Goal: Task Accomplishment & Management: Manage account settings

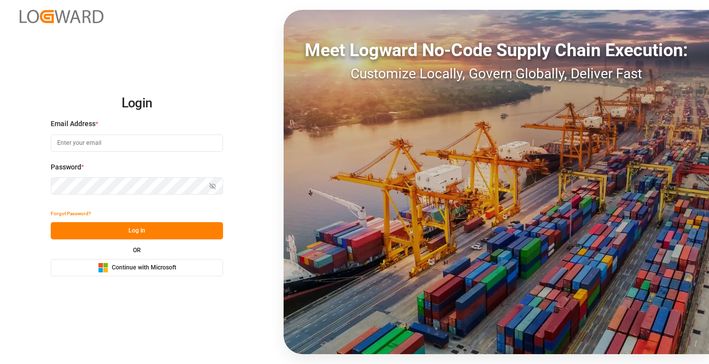
type input "[PERSON_NAME][EMAIL_ADDRESS][DOMAIN_NAME]"
click at [144, 232] on button "Log In" at bounding box center [137, 230] width 172 height 17
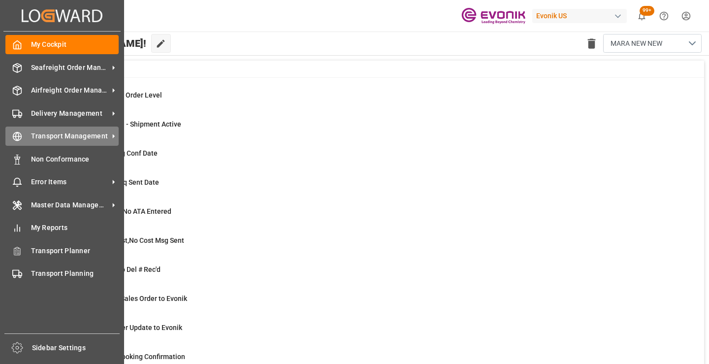
click at [21, 133] on icon at bounding box center [17, 136] width 10 height 10
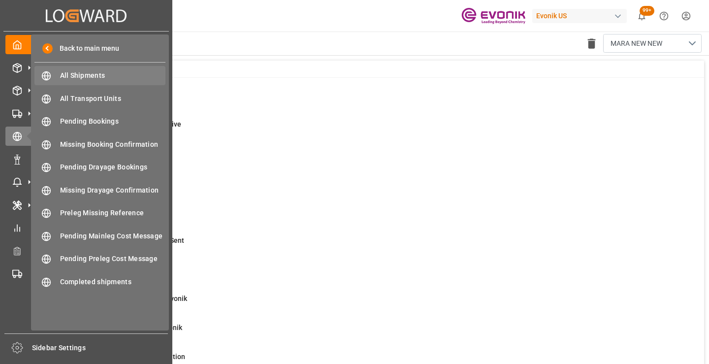
click at [85, 71] on span "All Shipments" at bounding box center [113, 75] width 106 height 10
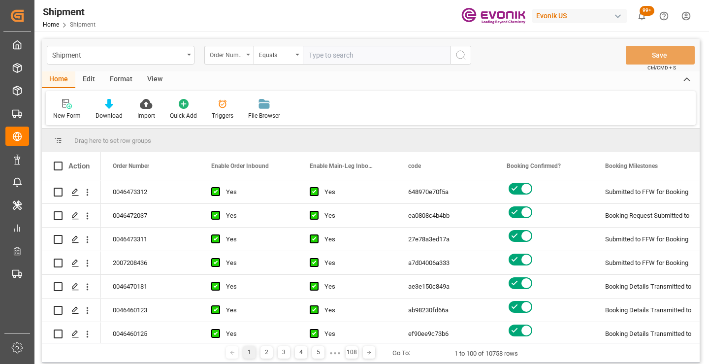
click at [239, 54] on div "Order Number" at bounding box center [226, 53] width 33 height 11
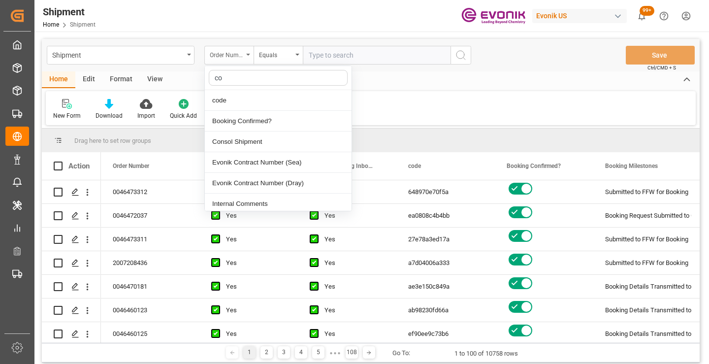
type input "cod"
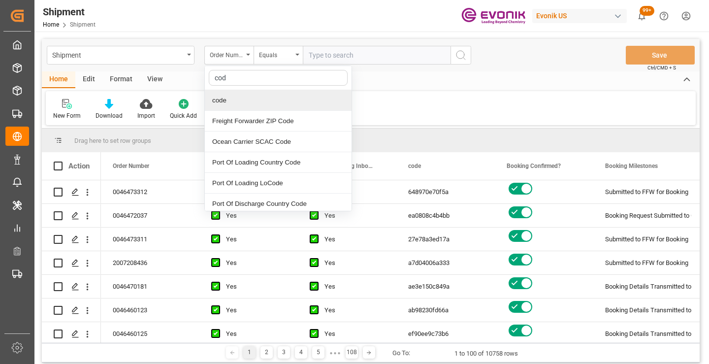
click at [250, 100] on div "code" at bounding box center [278, 100] width 147 height 21
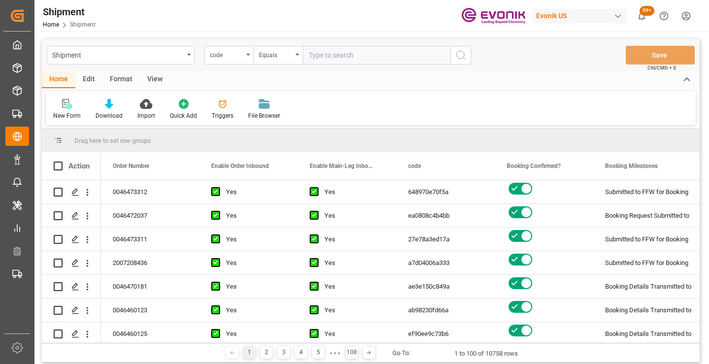
click at [355, 56] on input "text" at bounding box center [377, 55] width 148 height 19
paste input "be00062abe8c"
type input "be00062abe8c"
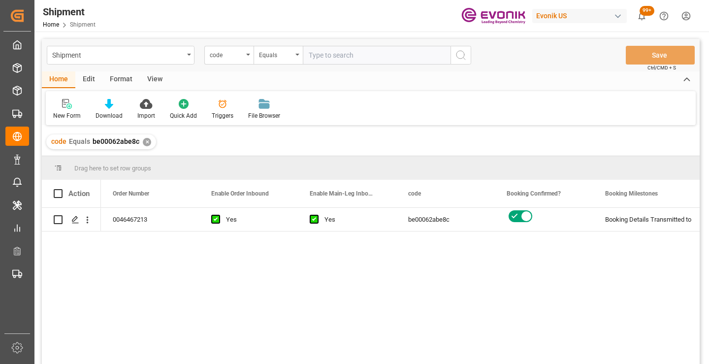
click at [584, 283] on div "0046467213 Yes Yes be00062abe8c Booking Details Transmitted to SAP Active No" at bounding box center [400, 289] width 598 height 162
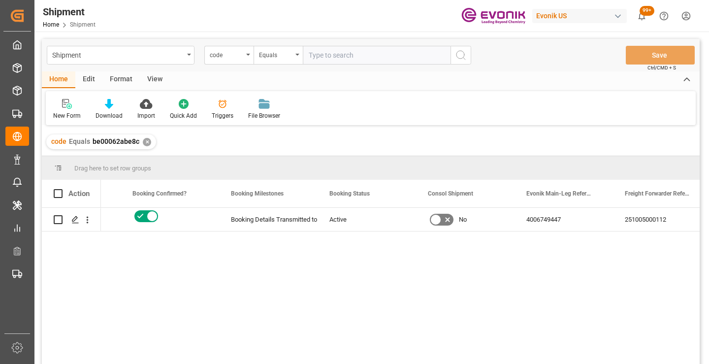
scroll to position [0, 394]
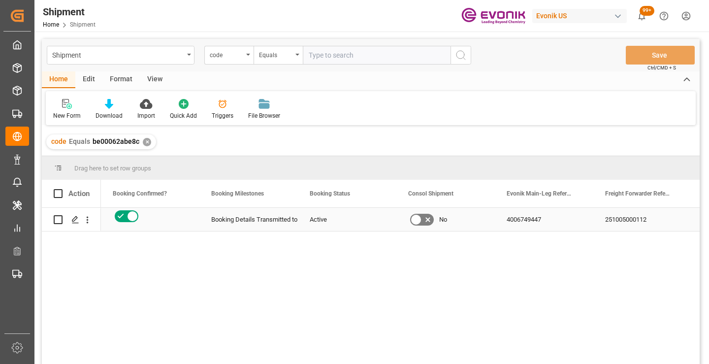
click at [619, 217] on div "251005000112" at bounding box center [642, 219] width 98 height 23
click at [145, 146] on div "✕" at bounding box center [147, 142] width 8 height 8
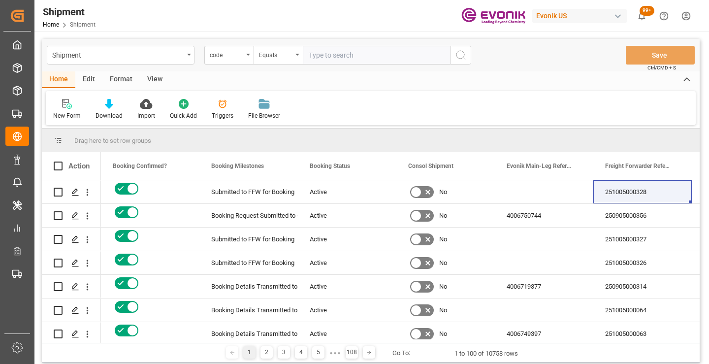
click at [374, 54] on input "text" at bounding box center [377, 55] width 148 height 19
paste input "dfd2e79bb3dd"
type input "dfd2e79bb3dd"
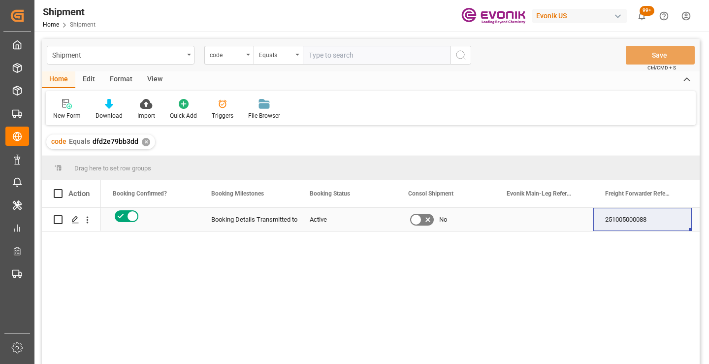
click at [634, 215] on div "251005000088" at bounding box center [642, 219] width 98 height 23
click at [145, 141] on div "✕" at bounding box center [146, 142] width 8 height 8
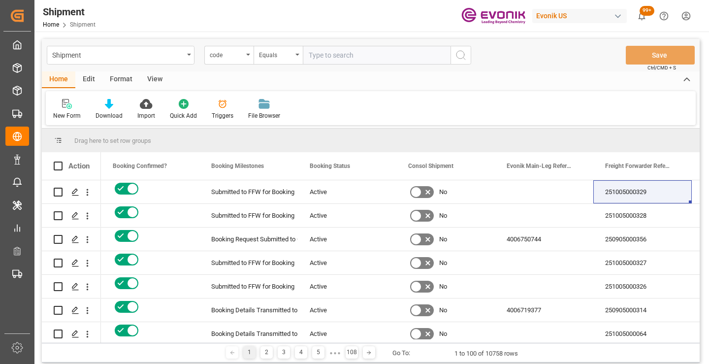
click at [358, 59] on input "text" at bounding box center [377, 55] width 148 height 19
paste input "1e68618317d2"
type input "1e68618317d2"
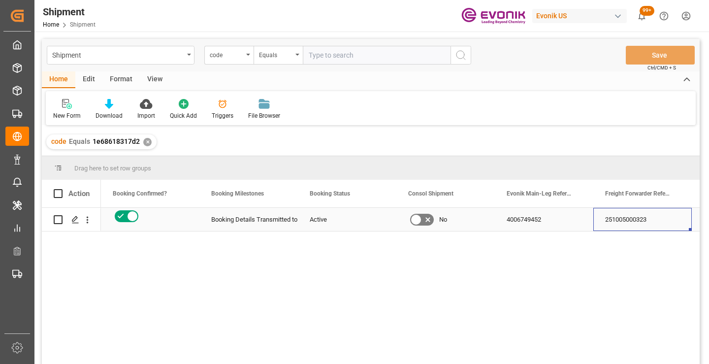
click at [628, 223] on div "251005000323" at bounding box center [642, 219] width 98 height 23
click at [146, 141] on div "✕" at bounding box center [147, 142] width 8 height 8
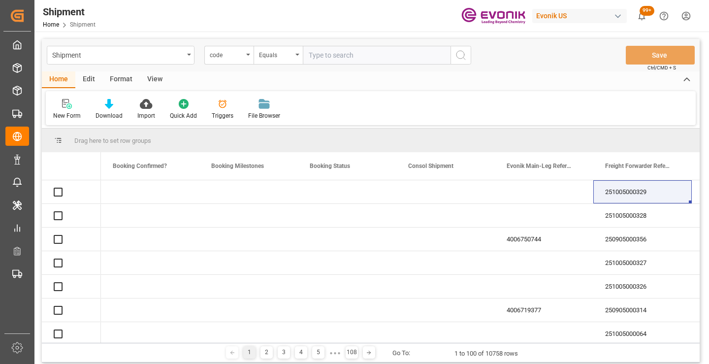
click at [383, 55] on input "text" at bounding box center [377, 55] width 148 height 19
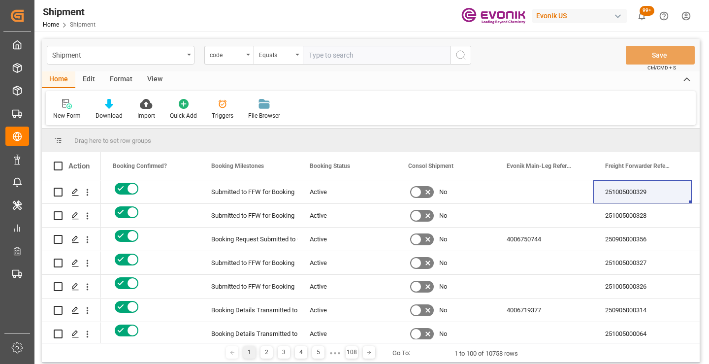
paste input "45ed864f64de"
type input "45ed864f64de"
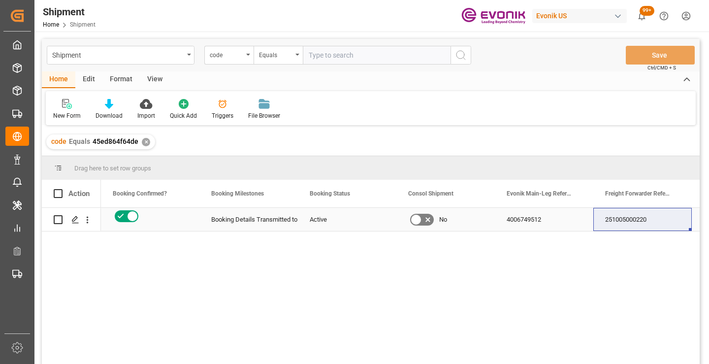
click at [637, 223] on div "251005000220" at bounding box center [642, 219] width 98 height 23
click at [142, 142] on div "✕" at bounding box center [146, 142] width 8 height 8
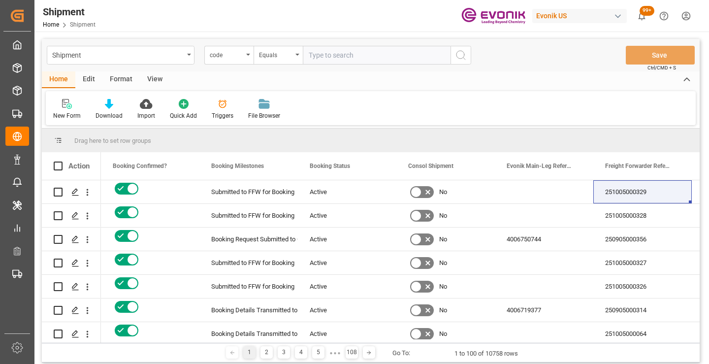
click at [362, 56] on input "text" at bounding box center [377, 55] width 148 height 19
paste input "e702e6c91249"
type input "e702e6c91249"
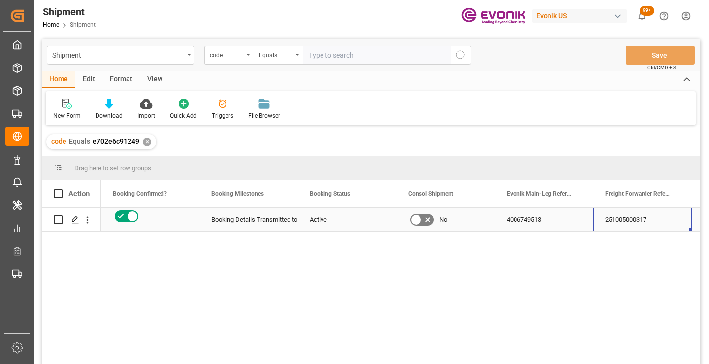
click at [634, 222] on div "251005000317" at bounding box center [642, 219] width 98 height 23
click at [143, 144] on div "✕" at bounding box center [147, 142] width 8 height 8
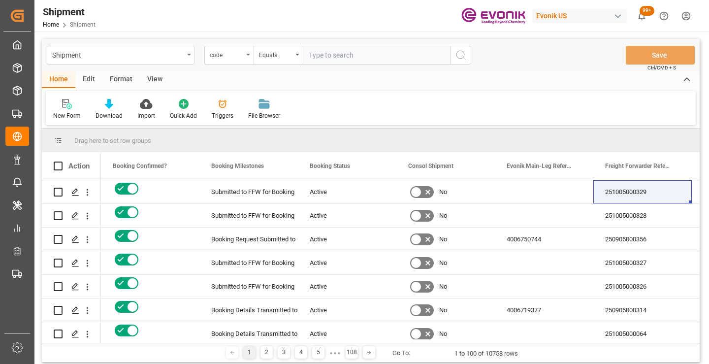
click at [385, 57] on input "text" at bounding box center [377, 55] width 148 height 19
paste input "4c516a0a79fe"
type input "4c516a0a79fe"
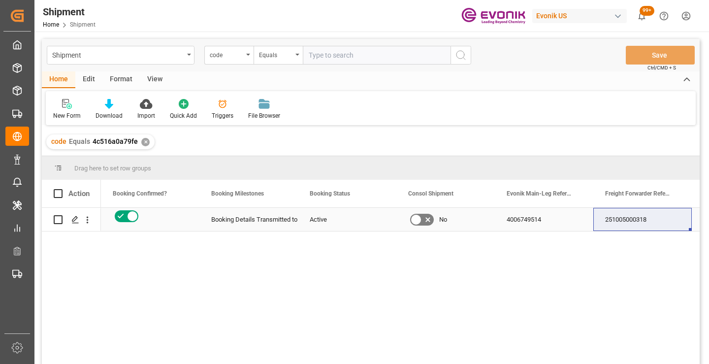
click at [628, 223] on div "251005000318" at bounding box center [642, 219] width 98 height 23
click at [143, 144] on div "✕" at bounding box center [145, 142] width 8 height 8
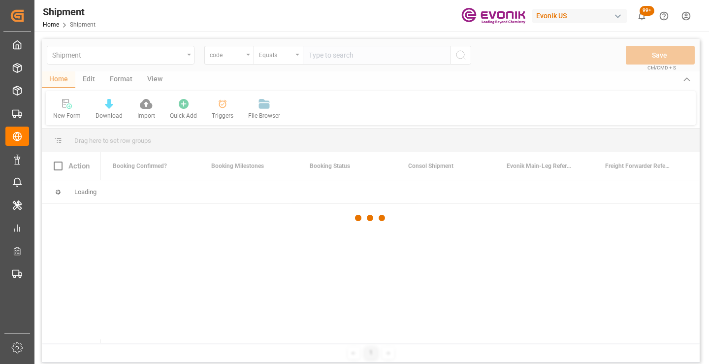
click at [381, 58] on div at bounding box center [370, 218] width 657 height 358
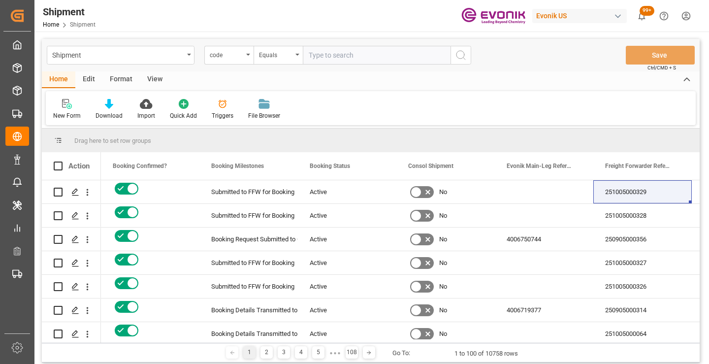
click at [350, 56] on input "text" at bounding box center [377, 55] width 148 height 19
paste input "326ac4d90e18"
type input "326ac4d90e18"
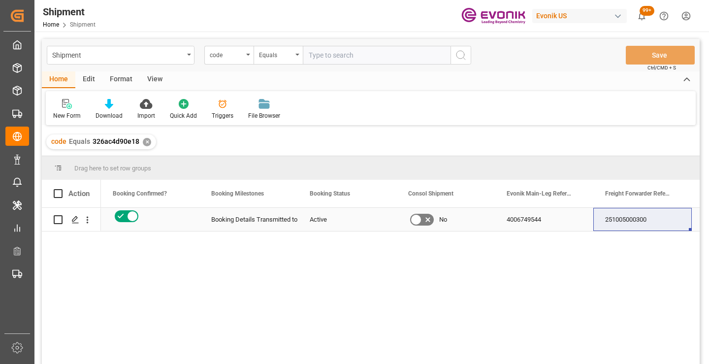
click at [631, 224] on div "251005000300" at bounding box center [642, 219] width 98 height 23
click at [145, 140] on div "✕" at bounding box center [147, 142] width 8 height 8
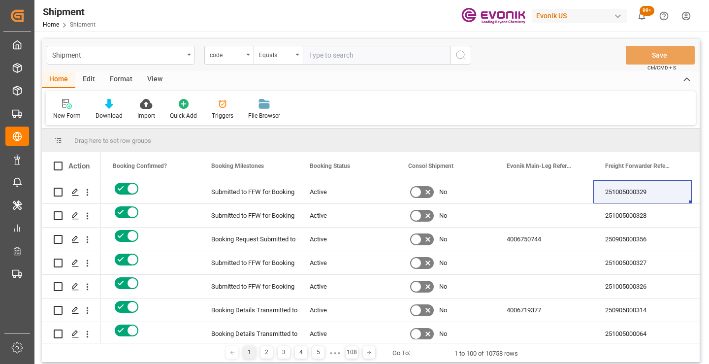
click at [346, 57] on input "text" at bounding box center [377, 55] width 148 height 19
paste input "d6b49e2b13aa"
type input "d6b49e2b13aa"
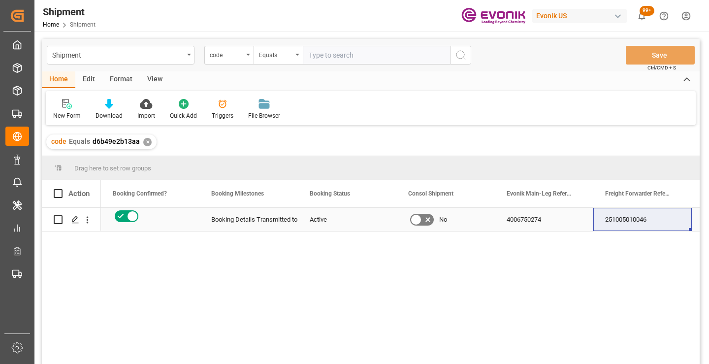
click at [623, 222] on div "251005010046" at bounding box center [642, 219] width 98 height 23
click at [145, 140] on div "✕" at bounding box center [147, 142] width 8 height 8
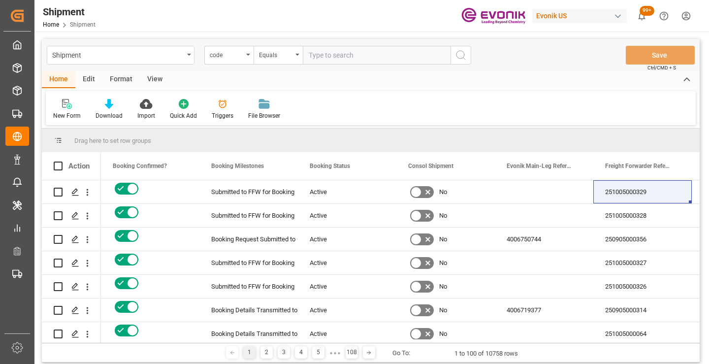
click at [349, 56] on input "text" at bounding box center [377, 55] width 148 height 19
paste input "bf0e69d611ca"
type input "bf0e69d611ca"
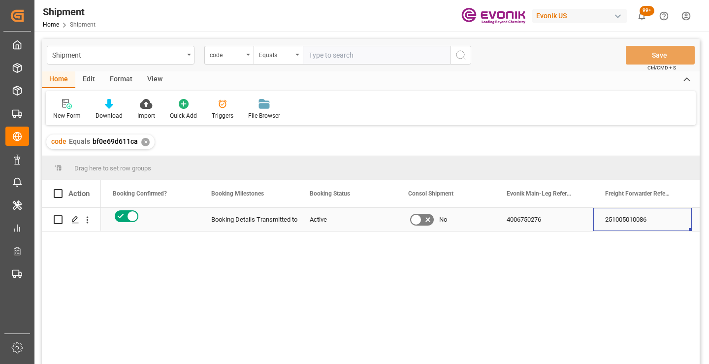
click at [619, 222] on div "251005010086" at bounding box center [642, 219] width 98 height 23
click at [142, 143] on div "✕" at bounding box center [145, 142] width 8 height 8
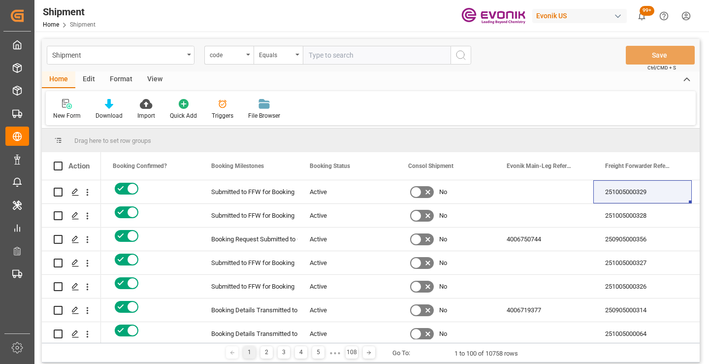
click at [334, 57] on input "text" at bounding box center [377, 55] width 148 height 19
paste input "3cd3eb2d00ba"
type input "3cd3eb2d00ba"
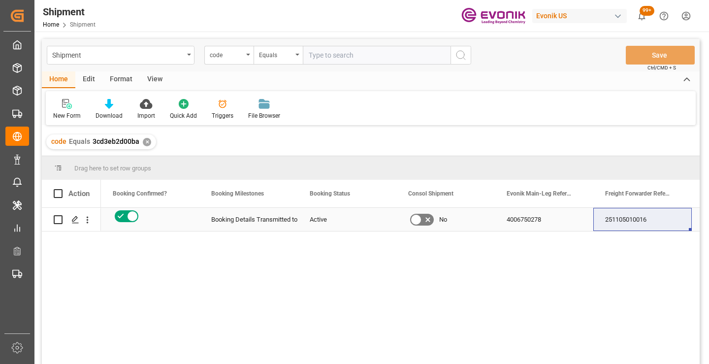
click at [631, 221] on div "251105010016" at bounding box center [642, 219] width 98 height 23
click at [145, 141] on div "✕" at bounding box center [147, 142] width 8 height 8
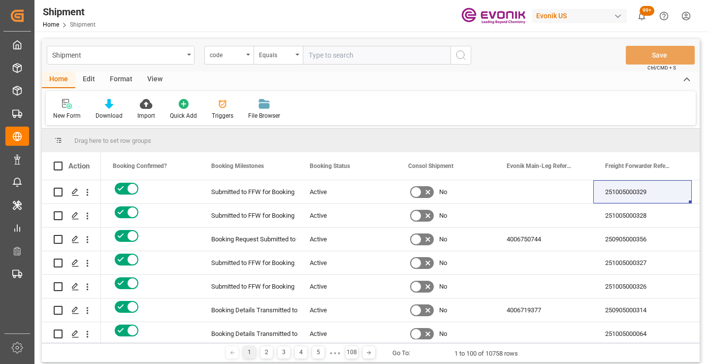
click at [368, 58] on input "text" at bounding box center [377, 55] width 148 height 19
paste input "27af89055288"
type input "27af89055288"
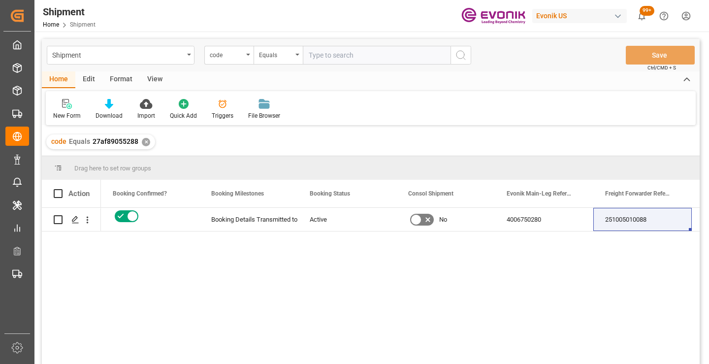
click at [368, 58] on input "text" at bounding box center [377, 55] width 148 height 19
click at [628, 222] on div "251005010088" at bounding box center [642, 219] width 98 height 23
click at [147, 139] on div "✕" at bounding box center [146, 142] width 8 height 8
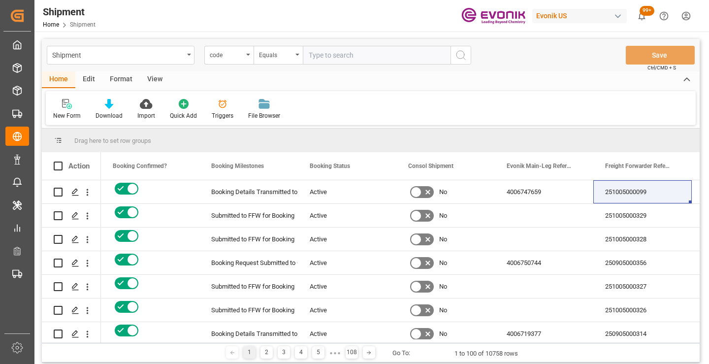
click at [351, 58] on input "text" at bounding box center [377, 55] width 148 height 19
paste input "4351c7453fbf"
type input "4351c7453fbf"
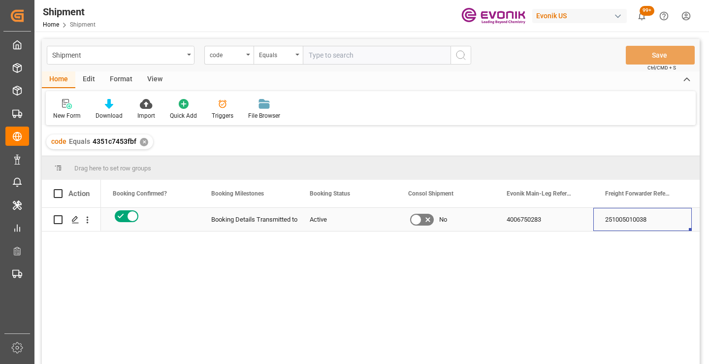
click at [626, 221] on div "251005010038" at bounding box center [642, 219] width 98 height 23
click at [142, 141] on div "✕" at bounding box center [144, 142] width 8 height 8
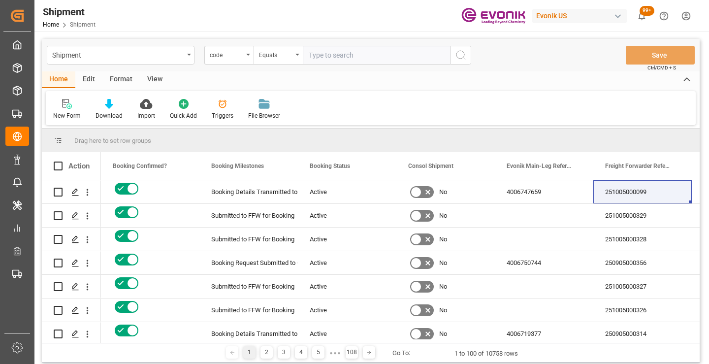
click at [369, 55] on input "text" at bounding box center [377, 55] width 148 height 19
paste input "1a379650b541"
type input "1a379650b541"
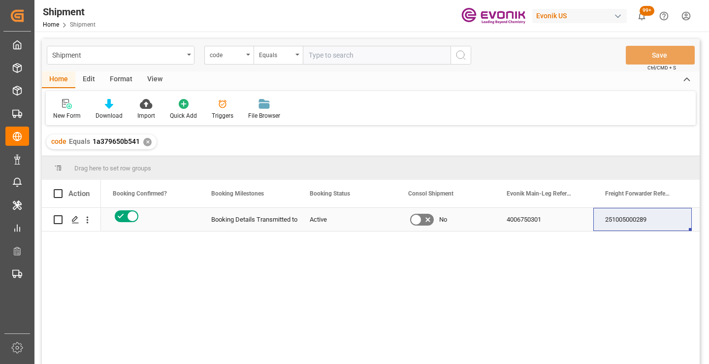
click at [616, 221] on div "251005000289" at bounding box center [642, 219] width 98 height 23
click at [147, 142] on div "✕" at bounding box center [147, 142] width 8 height 8
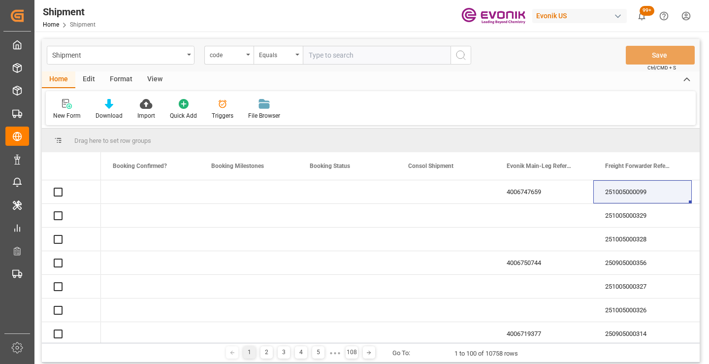
click at [358, 58] on input "text" at bounding box center [377, 55] width 148 height 19
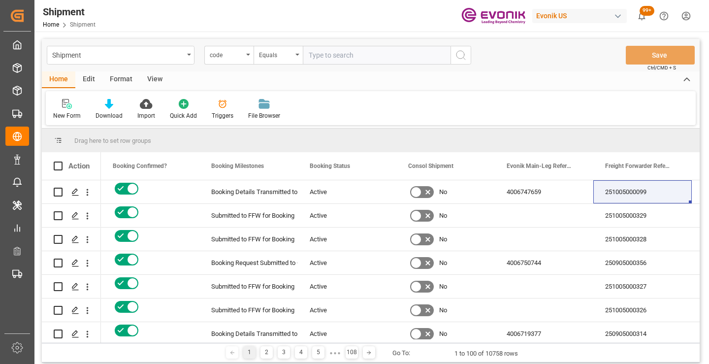
paste input "894da13704f5"
type input "894da13704f5"
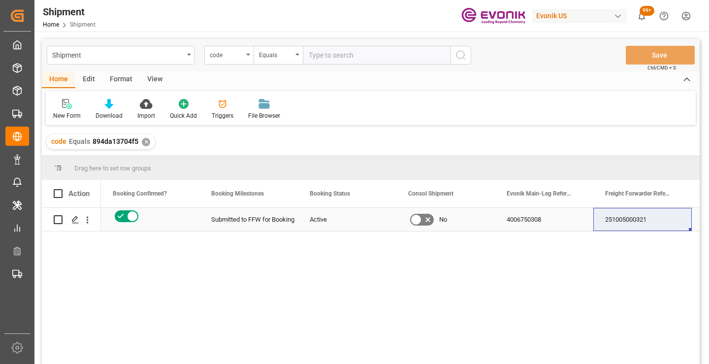
click at [631, 222] on div "251005000321" at bounding box center [642, 219] width 98 height 23
click at [142, 141] on div "✕" at bounding box center [146, 142] width 8 height 8
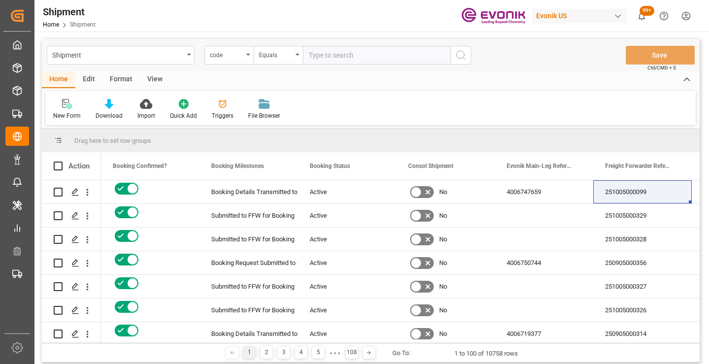
click at [376, 58] on input "text" at bounding box center [377, 55] width 148 height 19
paste input "76cd6d4a3c0a"
type input "76cd6d4a3c0a"
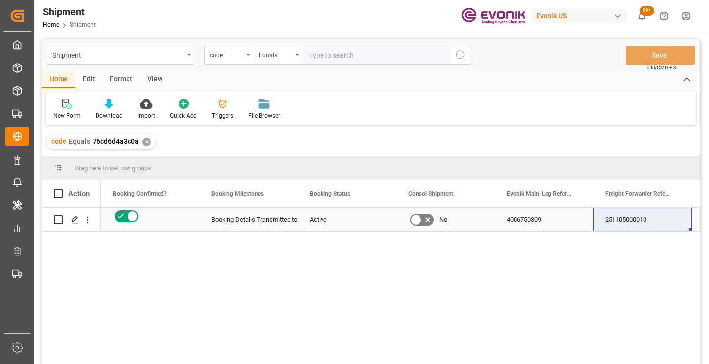
click at [614, 215] on div "251105000010" at bounding box center [642, 219] width 98 height 23
click at [616, 216] on div "251105000010" at bounding box center [642, 219] width 98 height 23
click at [145, 140] on div "✕" at bounding box center [146, 142] width 8 height 8
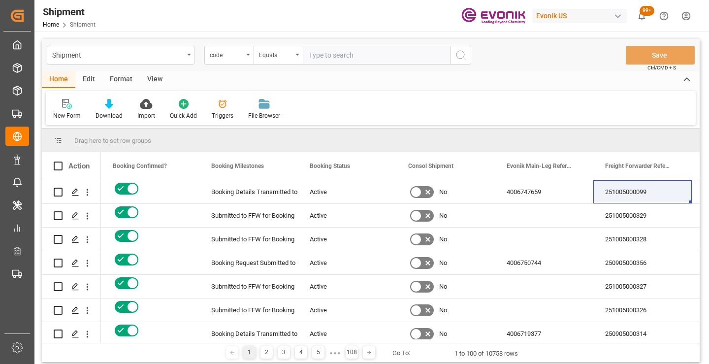
click at [362, 53] on input "text" at bounding box center [377, 55] width 148 height 19
paste input "e7835ab82ed5"
type input "e7835ab82ed5"
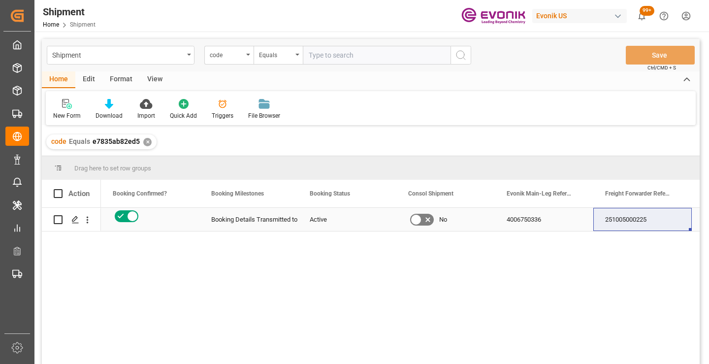
click at [626, 216] on div "251005000225" at bounding box center [642, 219] width 98 height 23
click at [143, 140] on div "✕" at bounding box center [147, 142] width 8 height 8
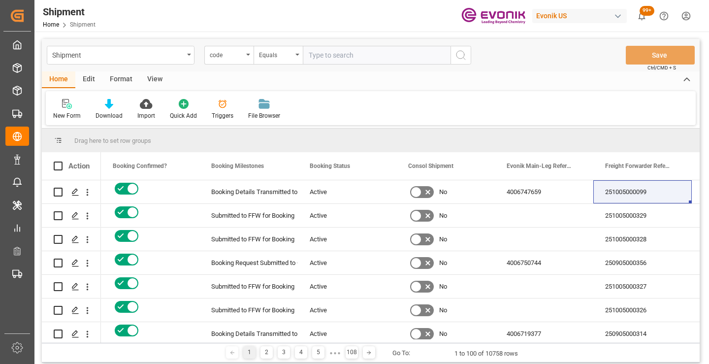
click at [358, 53] on input "text" at bounding box center [377, 55] width 148 height 19
paste input "b0e6003939a9"
type input "b0e6003939a9"
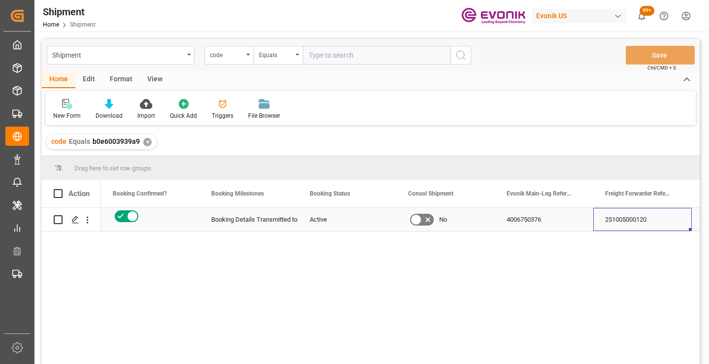
click at [620, 217] on div "251005000120" at bounding box center [642, 219] width 98 height 23
click at [149, 141] on div "✕" at bounding box center [147, 142] width 8 height 8
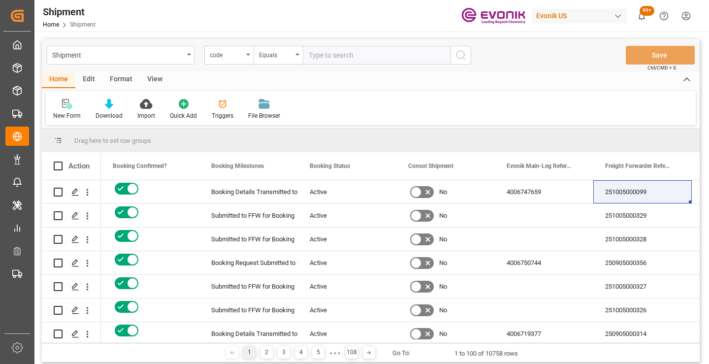
click at [350, 57] on input "text" at bounding box center [377, 55] width 148 height 19
paste input "d75660faef30"
type input "d75660faef30"
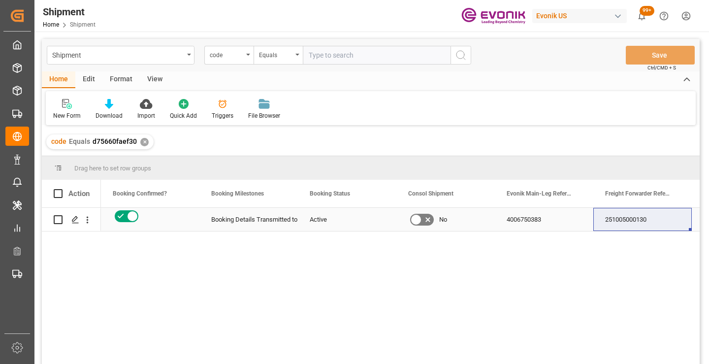
click at [629, 219] on div "251005000130" at bounding box center [642, 219] width 98 height 23
click at [146, 140] on div "✕" at bounding box center [144, 142] width 8 height 8
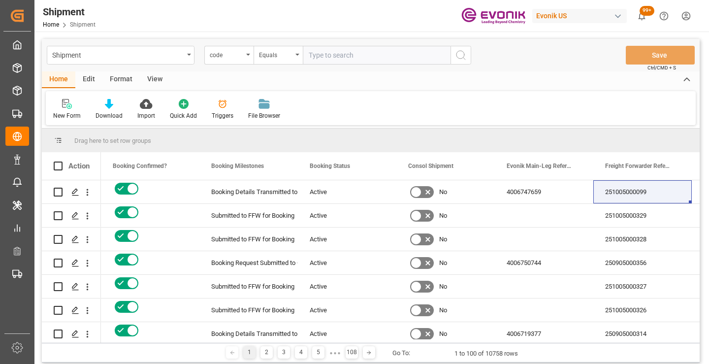
click at [391, 58] on input "text" at bounding box center [377, 55] width 148 height 19
paste input "c7db07d4468a"
type input "c7db07d4468a"
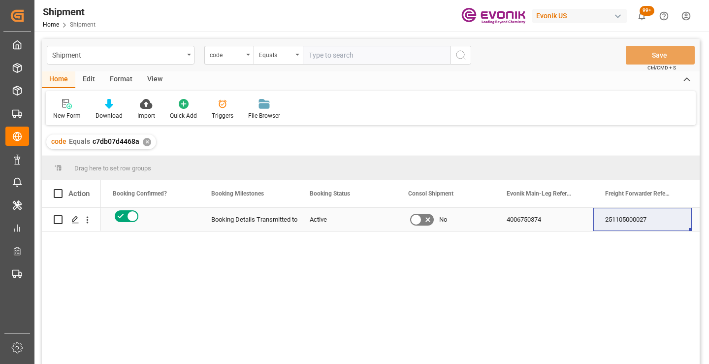
click at [636, 221] on div "251105000027" at bounding box center [642, 219] width 98 height 23
click at [147, 142] on div "✕" at bounding box center [147, 142] width 8 height 8
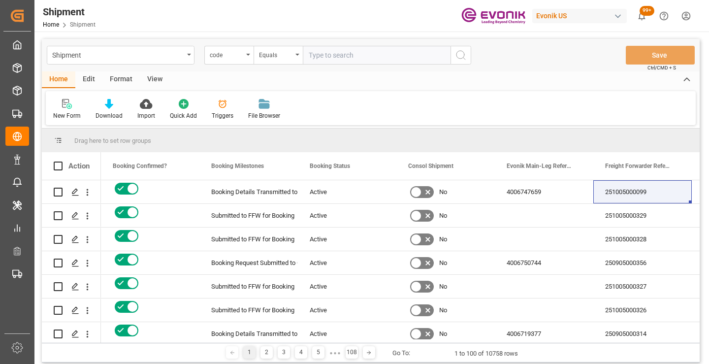
click at [336, 59] on input "text" at bounding box center [377, 55] width 148 height 19
paste input "c46e40c898f2"
type input "c46e40c898f2"
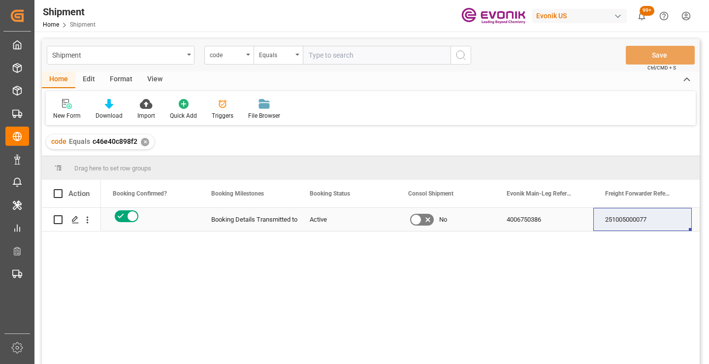
click at [643, 220] on div "251005000077" at bounding box center [642, 219] width 98 height 23
click at [144, 141] on div "✕" at bounding box center [145, 142] width 8 height 8
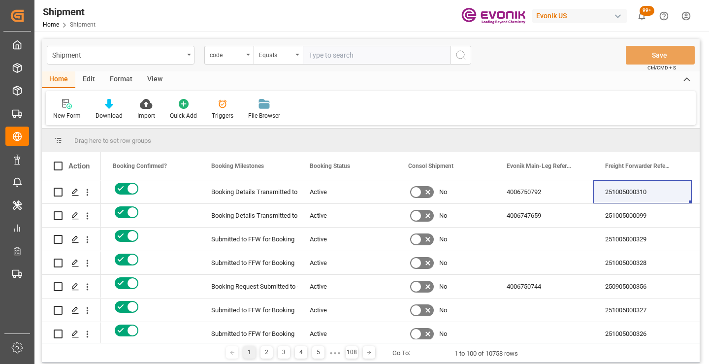
click at [393, 59] on input "text" at bounding box center [377, 55] width 148 height 19
paste input "e06293276d58"
type input "e06293276d58"
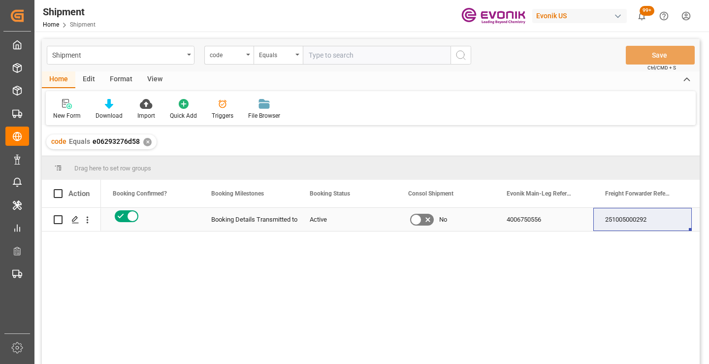
click at [625, 216] on div "251005000292" at bounding box center [642, 219] width 98 height 23
click at [146, 140] on div "✕" at bounding box center [147, 142] width 8 height 8
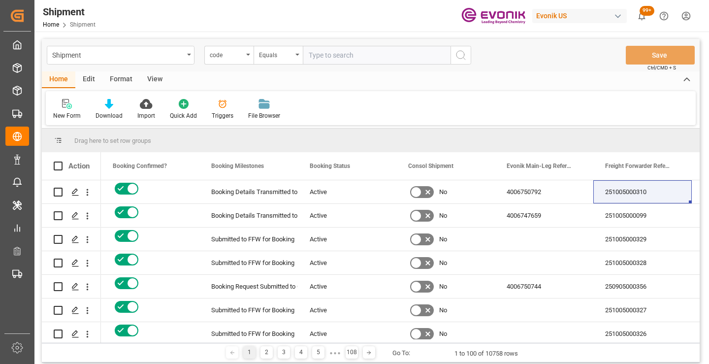
click at [359, 53] on input "text" at bounding box center [377, 55] width 148 height 19
paste input "fcf792598582"
type input "fcf792598582"
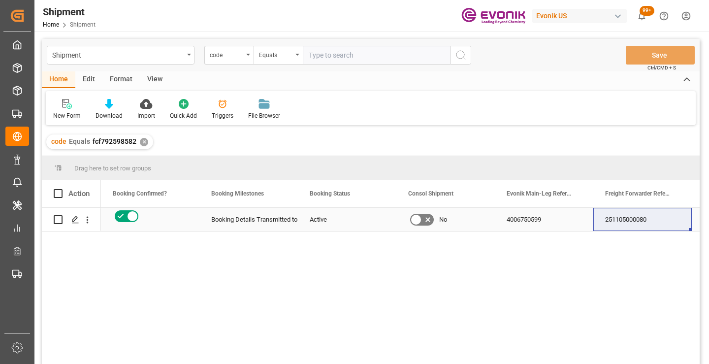
click at [628, 219] on div "251105000080" at bounding box center [642, 219] width 98 height 23
click at [143, 144] on div "✕" at bounding box center [144, 142] width 8 height 8
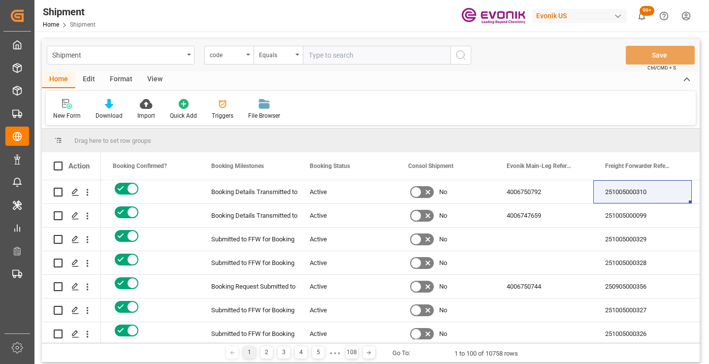
click at [361, 53] on input "text" at bounding box center [377, 55] width 148 height 19
paste input "9d5c5161772e"
type input "9d5c5161772e"
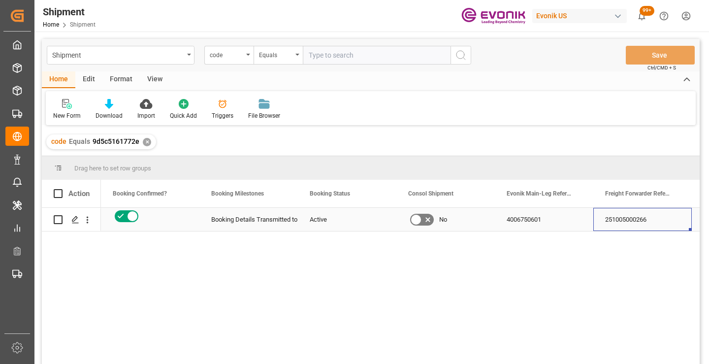
click at [626, 219] on div "251005000266" at bounding box center [642, 219] width 98 height 23
click at [146, 142] on div "✕" at bounding box center [147, 142] width 8 height 8
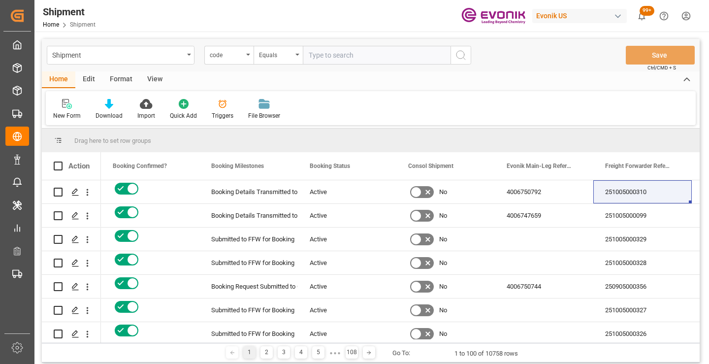
click at [384, 56] on input "text" at bounding box center [377, 55] width 148 height 19
paste input "6a37faea13a0"
type input "6a37faea13a0"
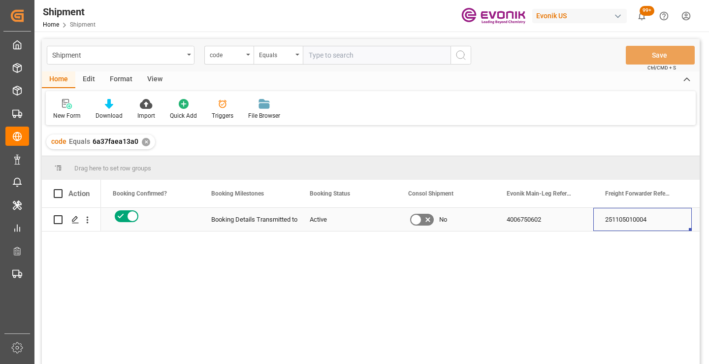
click at [627, 219] on div "251105010004" at bounding box center [642, 219] width 98 height 23
click at [144, 141] on div "✕" at bounding box center [146, 142] width 8 height 8
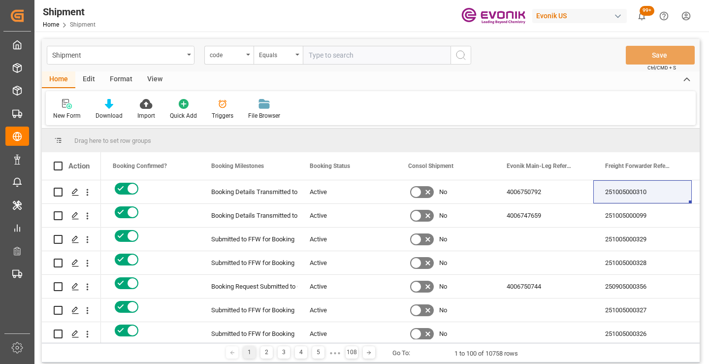
click at [337, 58] on input "text" at bounding box center [377, 55] width 148 height 19
paste input "65f5cd4eb8b7"
type input "65f5cd4eb8b7"
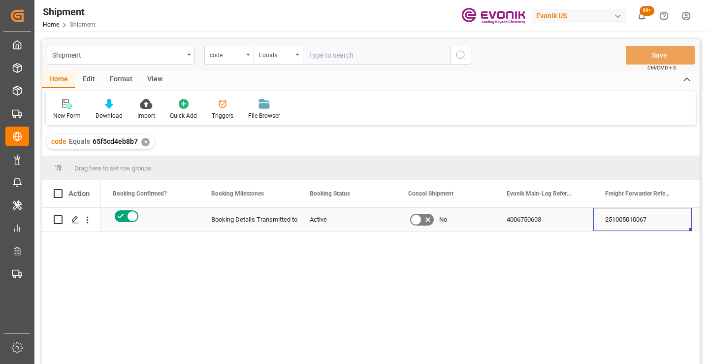
click at [632, 222] on div "251005010067" at bounding box center [642, 219] width 98 height 23
click at [144, 142] on div "✕" at bounding box center [145, 142] width 8 height 8
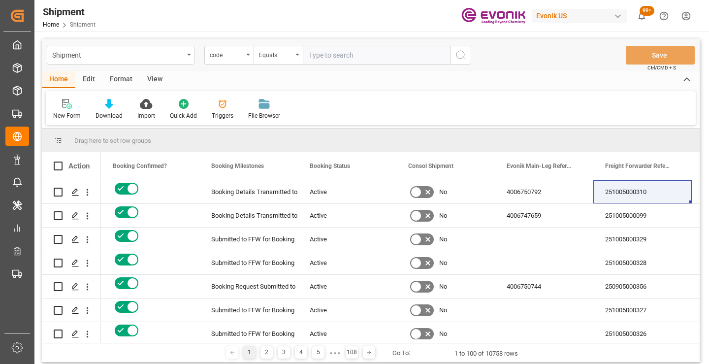
click at [350, 56] on input "text" at bounding box center [377, 55] width 148 height 19
paste input "e5e7be8c1e59"
type input "e5e7be8c1e59"
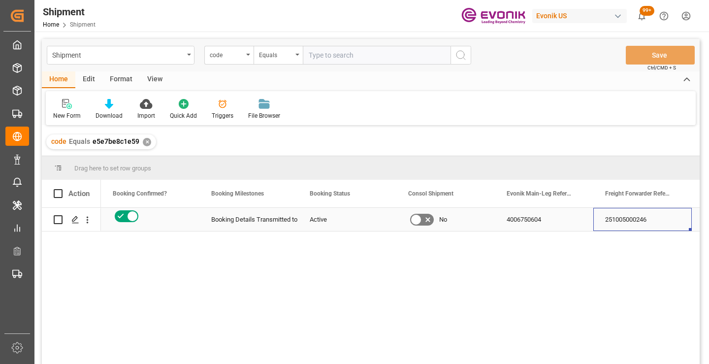
click at [629, 222] on div "251005000246" at bounding box center [642, 219] width 98 height 23
click at [145, 143] on div "✕" at bounding box center [147, 142] width 8 height 8
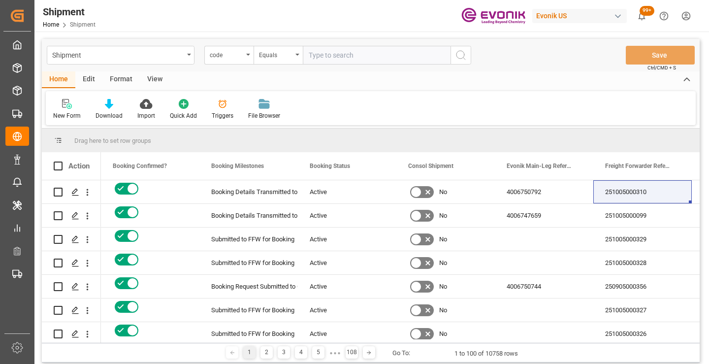
click at [340, 57] on input "text" at bounding box center [377, 55] width 148 height 19
paste input "869745a7576c"
type input "869745a7576c"
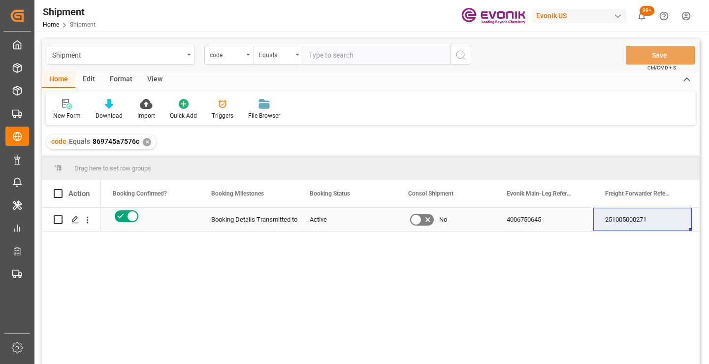
click at [622, 221] on div "251005000271" at bounding box center [642, 219] width 98 height 23
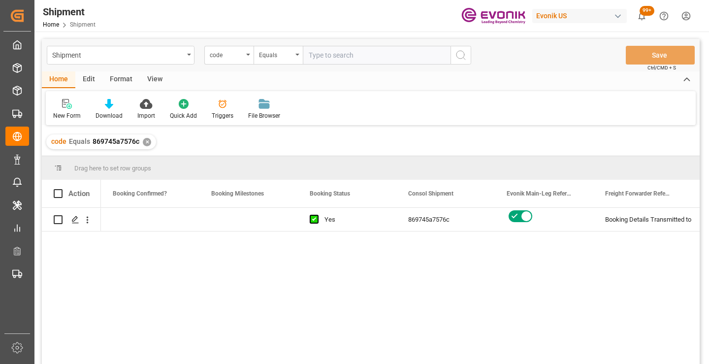
scroll to position [0, 394]
click at [145, 145] on div "✕" at bounding box center [147, 142] width 8 height 8
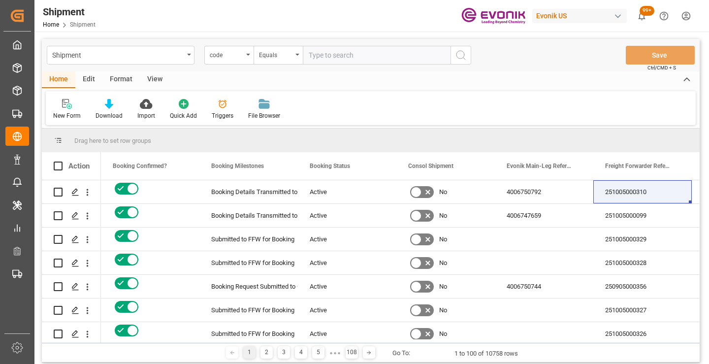
click at [345, 54] on input "text" at bounding box center [377, 55] width 148 height 19
paste input "ce5bf67262a0"
type input "ce5bf67262a0"
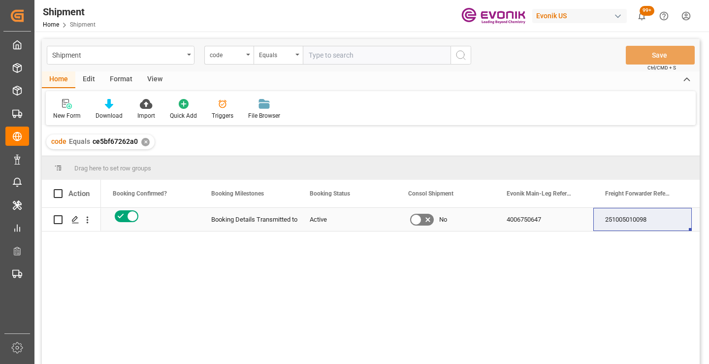
click at [633, 215] on div "251005010098" at bounding box center [642, 219] width 98 height 23
click at [145, 144] on div "✕" at bounding box center [145, 142] width 8 height 8
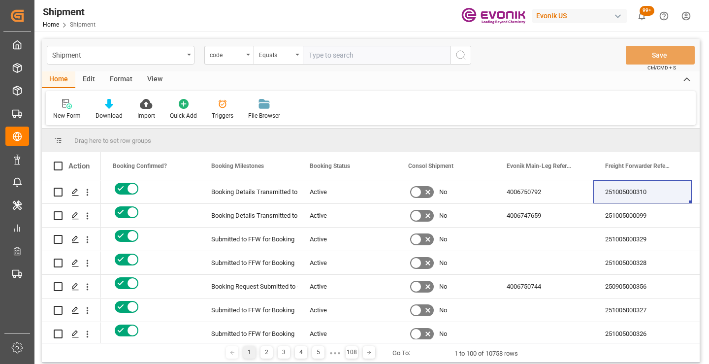
click at [343, 59] on input "text" at bounding box center [377, 55] width 148 height 19
paste input "b43e36be8487"
type input "b43e36be8487"
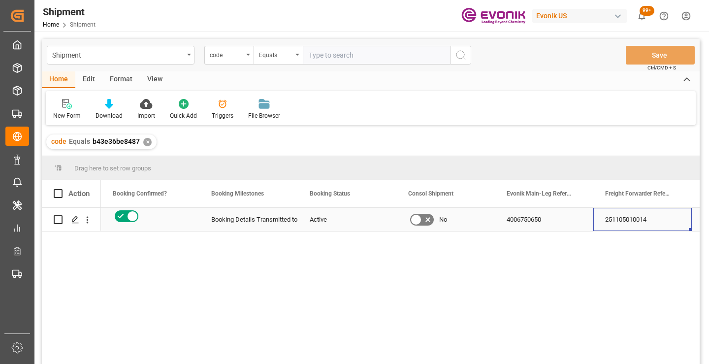
click at [648, 224] on div "251105010014" at bounding box center [642, 219] width 98 height 23
click at [146, 143] on div "✕" at bounding box center [147, 142] width 8 height 8
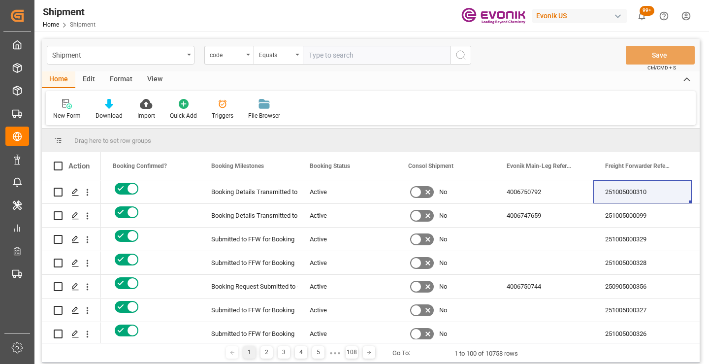
click at [338, 59] on input "text" at bounding box center [377, 55] width 148 height 19
paste input "57a40f646b08"
type input "57a40f646b08"
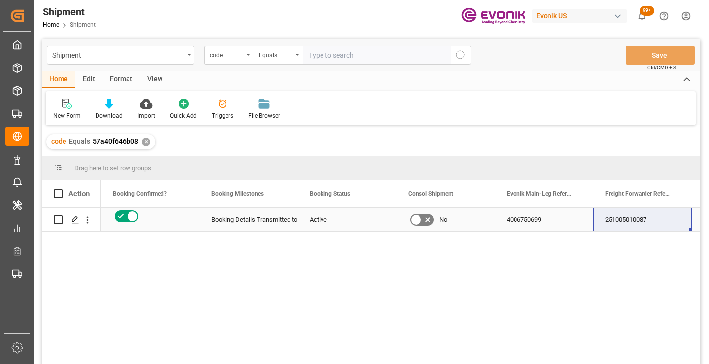
click at [635, 220] on div "251005010087" at bounding box center [642, 219] width 98 height 23
click at [144, 141] on div "✕" at bounding box center [146, 142] width 8 height 8
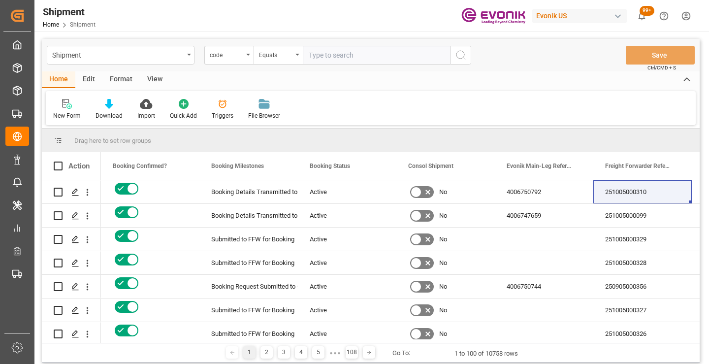
click at [352, 57] on input "text" at bounding box center [377, 55] width 148 height 19
paste input "d2e9f784c325"
type input "d2e9f784c325"
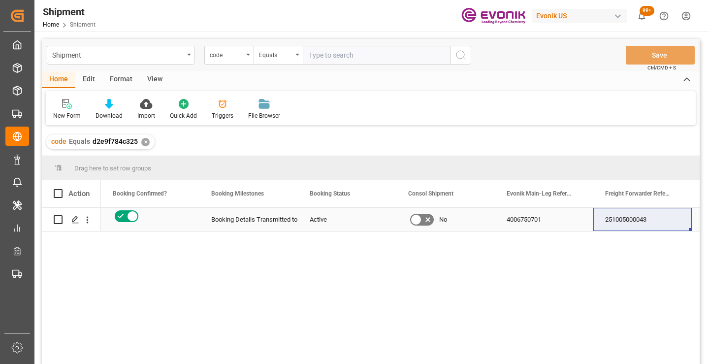
click at [632, 222] on div "251005000043" at bounding box center [642, 219] width 98 height 23
click at [142, 141] on div "✕" at bounding box center [145, 142] width 8 height 8
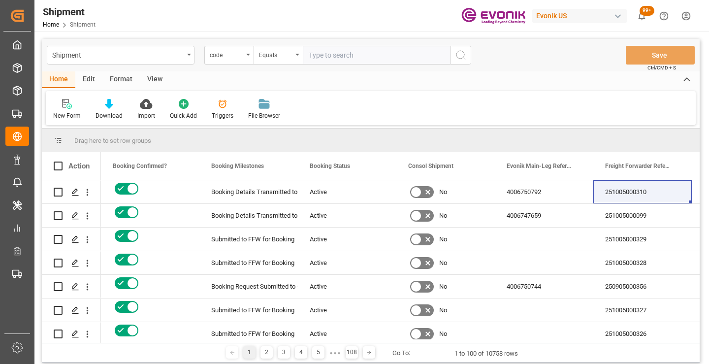
click at [354, 57] on input "text" at bounding box center [377, 55] width 148 height 19
paste input "48e33e7b48eb"
type input "48e33e7b48eb"
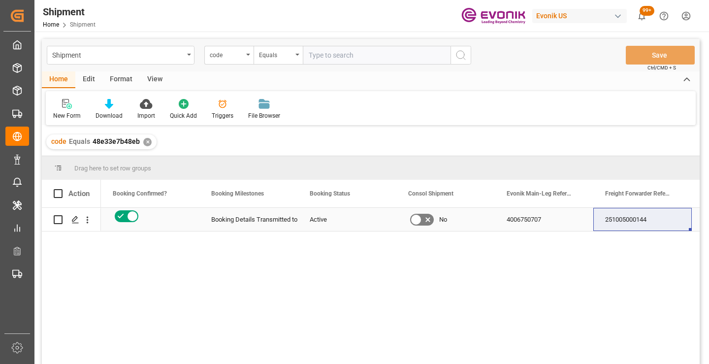
click at [624, 220] on div "251005000144" at bounding box center [642, 219] width 98 height 23
click at [145, 142] on div "✕" at bounding box center [147, 142] width 8 height 8
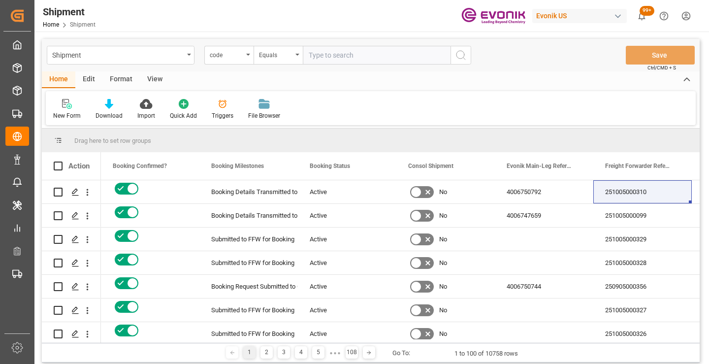
click at [390, 54] on input "text" at bounding box center [377, 55] width 148 height 19
paste input "3cf1aba08508"
type input "3cf1aba08508"
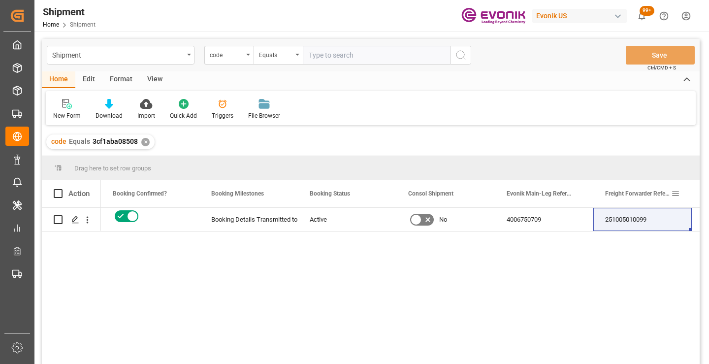
click at [635, 222] on div "251005010099" at bounding box center [642, 219] width 98 height 23
click at [143, 143] on div "✕" at bounding box center [145, 142] width 8 height 8
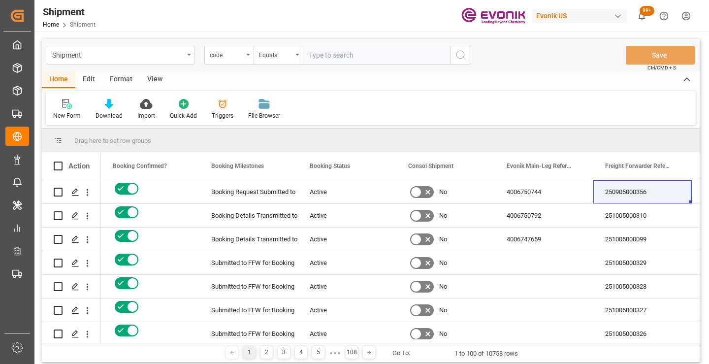
click at [342, 55] on input "text" at bounding box center [377, 55] width 148 height 19
paste input "c669eaa7bd21"
type input "c669eaa7bd21"
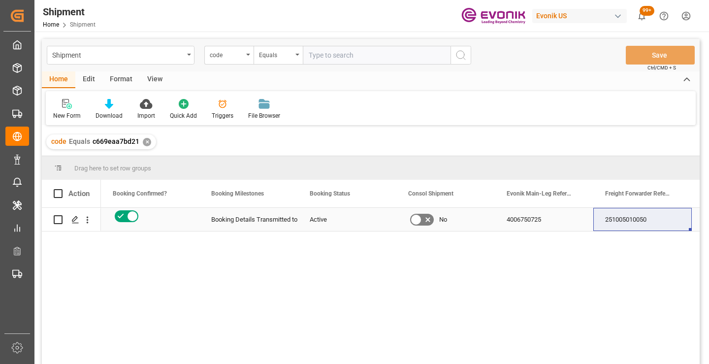
click at [630, 222] on div "251005010050" at bounding box center [642, 219] width 98 height 23
click at [146, 141] on div "✕" at bounding box center [147, 142] width 8 height 8
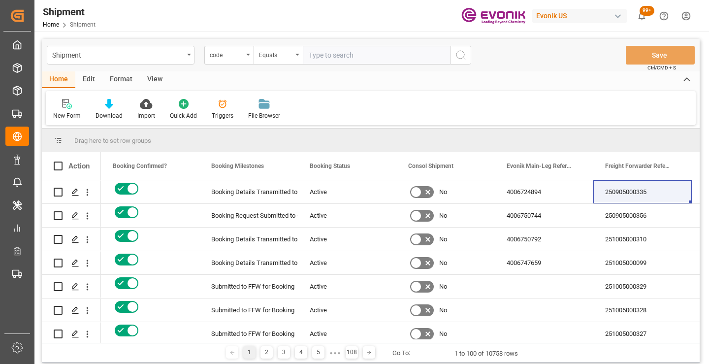
click at [351, 60] on input "text" at bounding box center [377, 55] width 148 height 19
paste input "ea0808c4b4bb"
type input "ea0808c4b4bb"
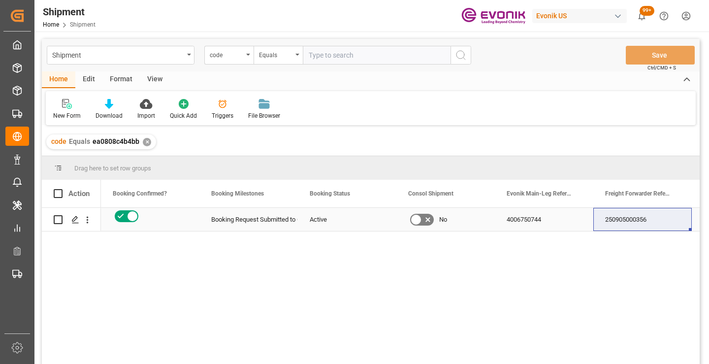
click at [633, 220] on div "250905000356" at bounding box center [642, 219] width 98 height 23
click at [143, 142] on div "✕" at bounding box center [147, 142] width 8 height 8
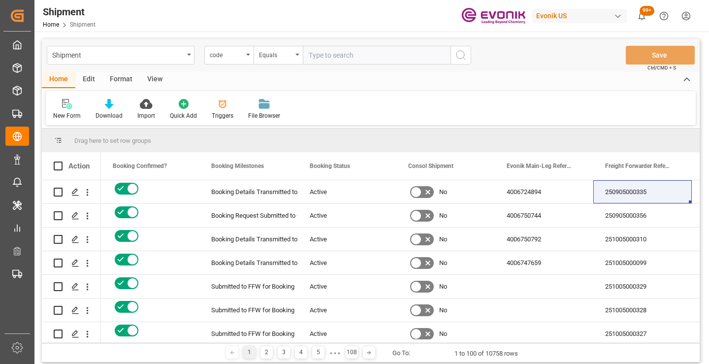
click at [348, 61] on input "text" at bounding box center [377, 55] width 148 height 19
paste input "3a913630e58a"
type input "3a913630e58a"
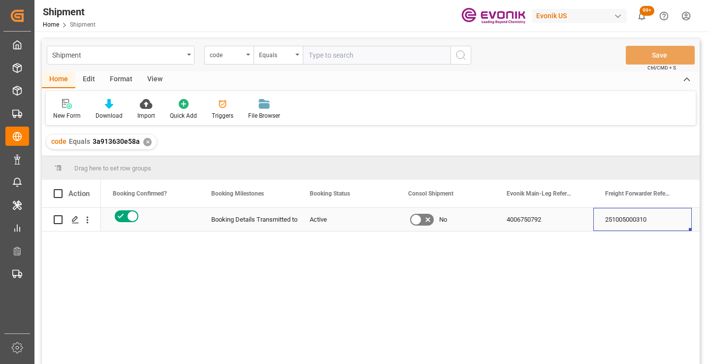
click at [620, 220] on div "251005000310" at bounding box center [642, 219] width 98 height 23
click at [522, 222] on div "4006750792" at bounding box center [544, 219] width 98 height 23
click at [144, 142] on div "✕" at bounding box center [147, 142] width 8 height 8
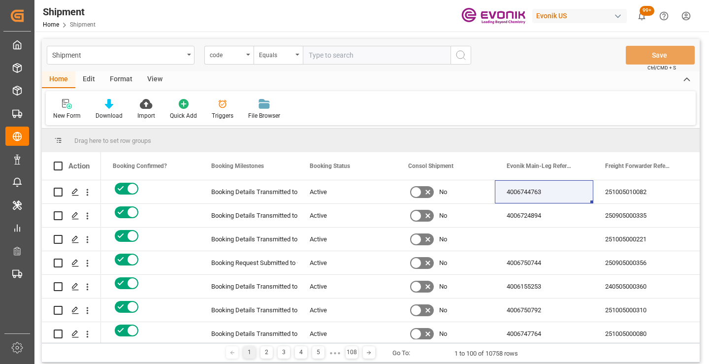
click at [358, 55] on input "text" at bounding box center [377, 55] width 148 height 19
paste input "30ffec396d4d"
type input "30ffec396d4d"
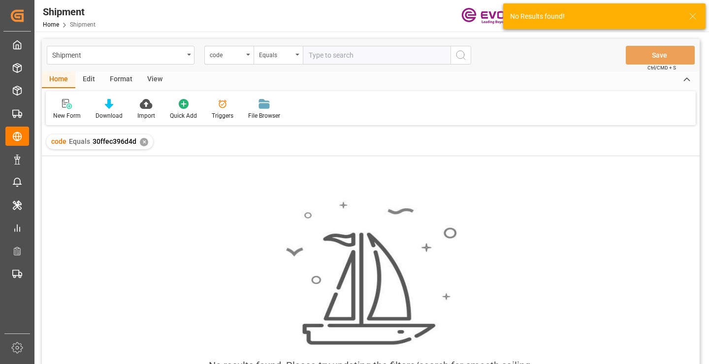
click at [141, 142] on div "✕" at bounding box center [144, 142] width 8 height 8
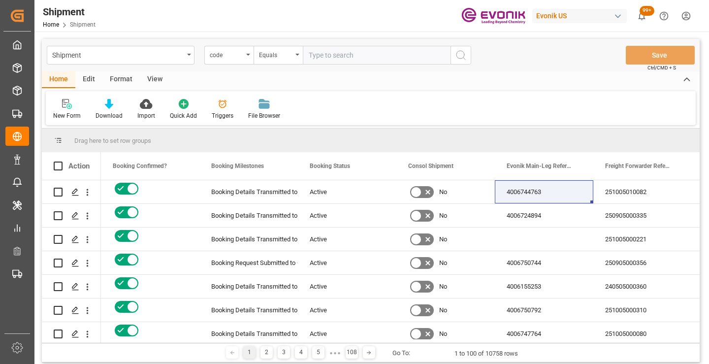
click at [355, 56] on input "text" at bounding box center [377, 55] width 148 height 19
paste input "30ffec396d4d"
type input "30ffec396d4d"
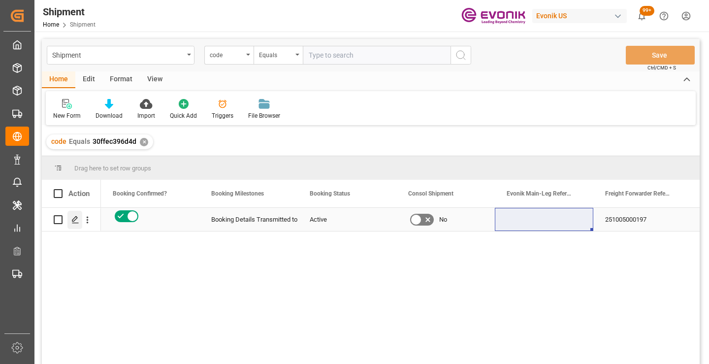
click at [73, 219] on polygon "Press SPACE to select this row." at bounding box center [74, 219] width 5 height 5
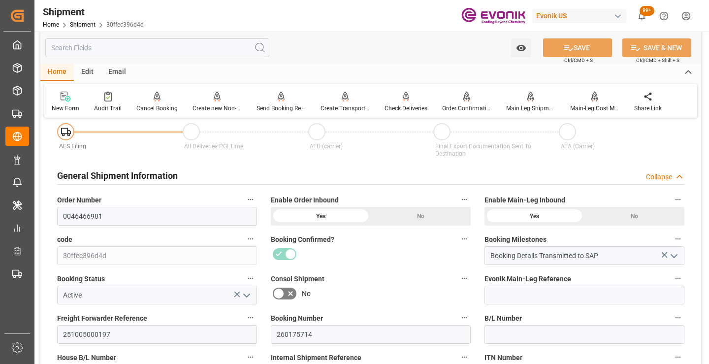
scroll to position [148, 0]
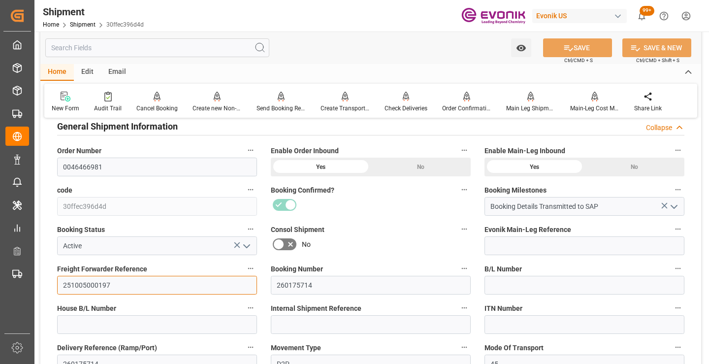
click at [96, 282] on input "251005000197" at bounding box center [157, 285] width 200 height 19
click at [185, 47] on input "text" at bounding box center [157, 47] width 224 height 19
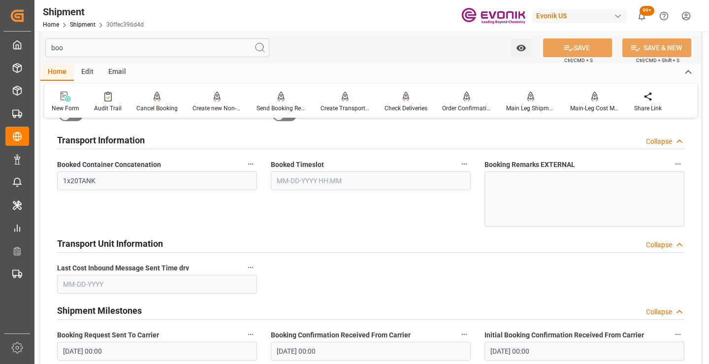
scroll to position [20, 0]
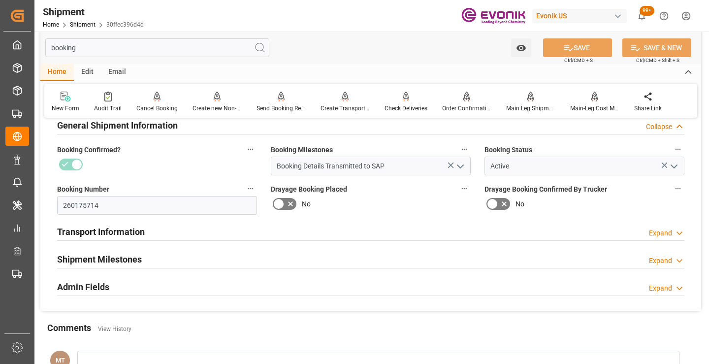
type input "booking"
click at [127, 257] on h2 "Shipment Milestones" at bounding box center [99, 258] width 85 height 13
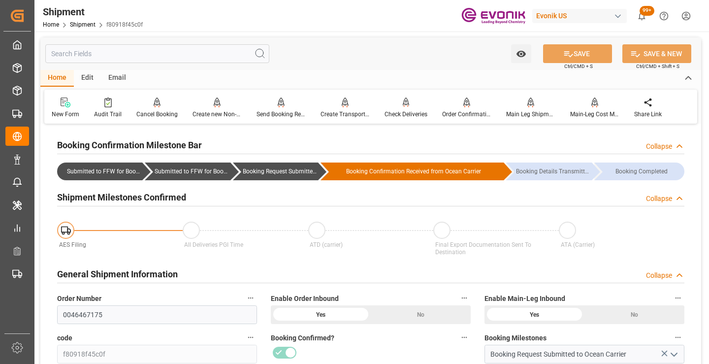
scroll to position [98, 0]
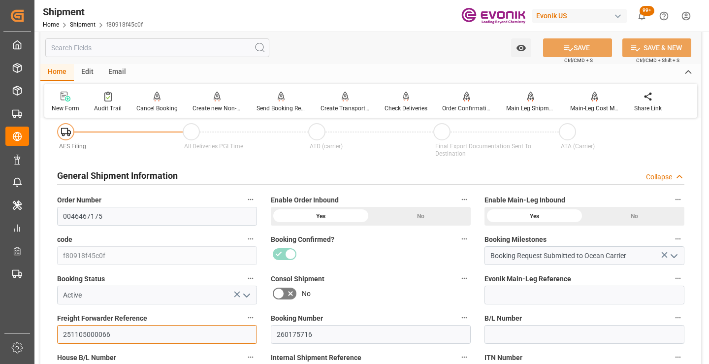
click at [80, 332] on input "251105000066" at bounding box center [157, 334] width 200 height 19
click at [187, 51] on input "text" at bounding box center [157, 47] width 224 height 19
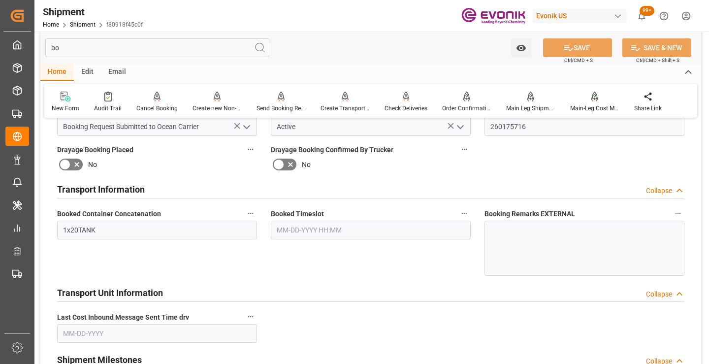
scroll to position [0, 0]
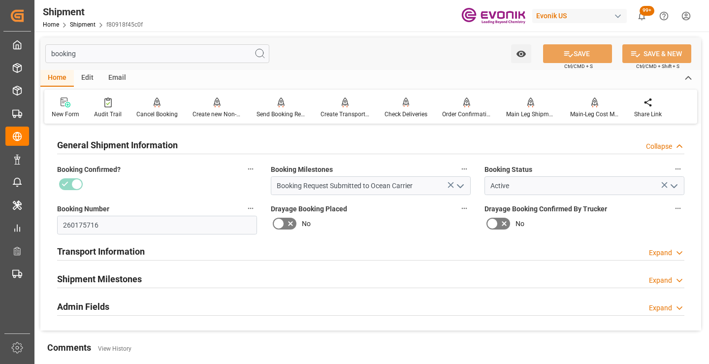
type input "booking"
click at [104, 280] on h2 "Shipment Milestones" at bounding box center [99, 278] width 85 height 13
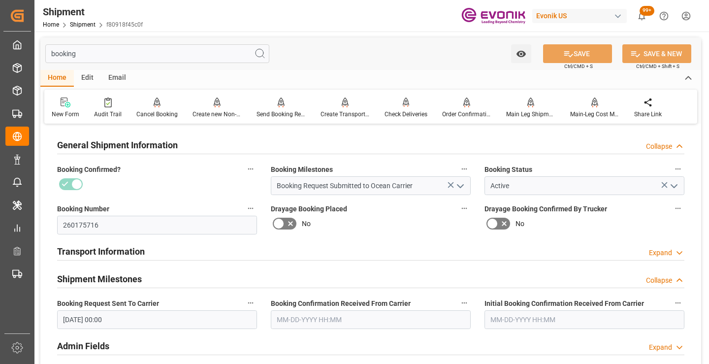
click at [329, 318] on input "text" at bounding box center [371, 319] width 200 height 19
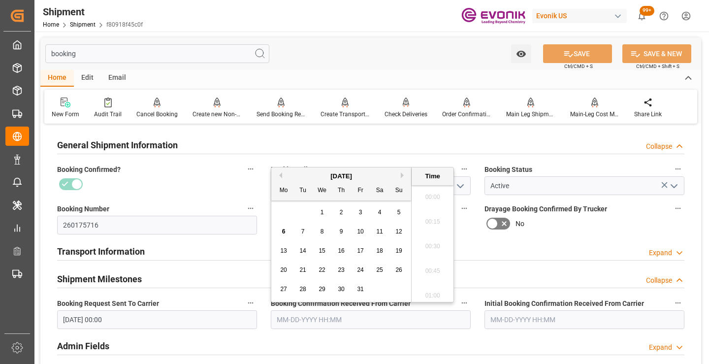
scroll to position [1332, 0]
click at [339, 211] on div "2" at bounding box center [341, 213] width 12 height 12
type input "10-02-2025 00:00"
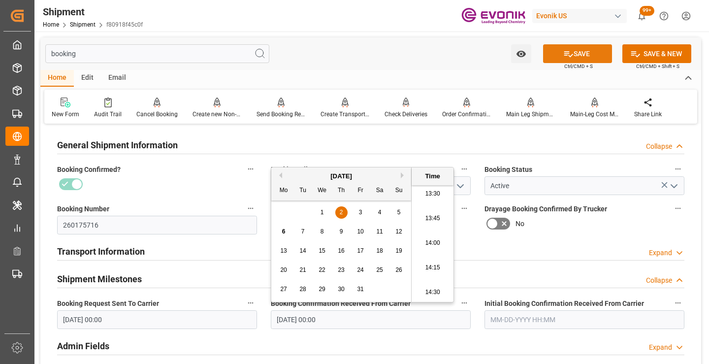
click at [569, 51] on icon at bounding box center [568, 54] width 10 height 10
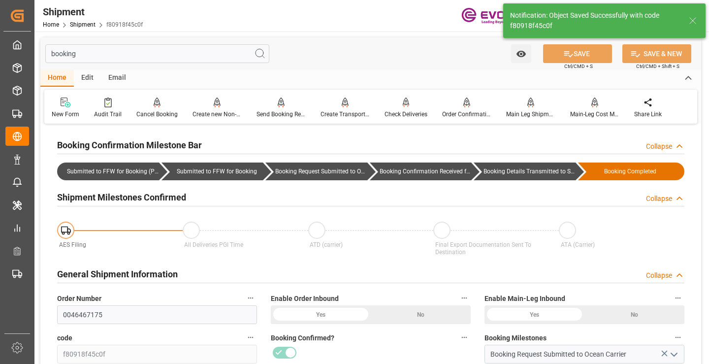
type input "Booking Details Transmitted to SAP"
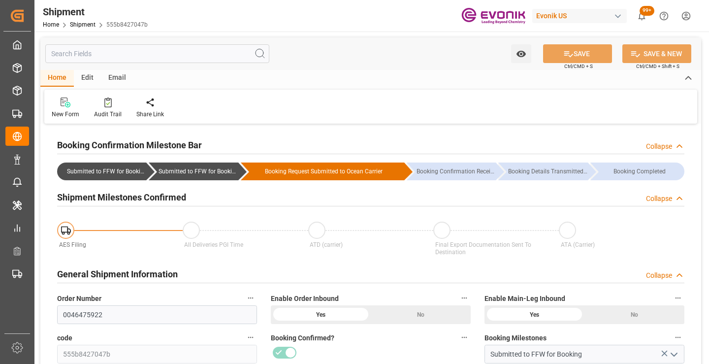
scroll to position [148, 0]
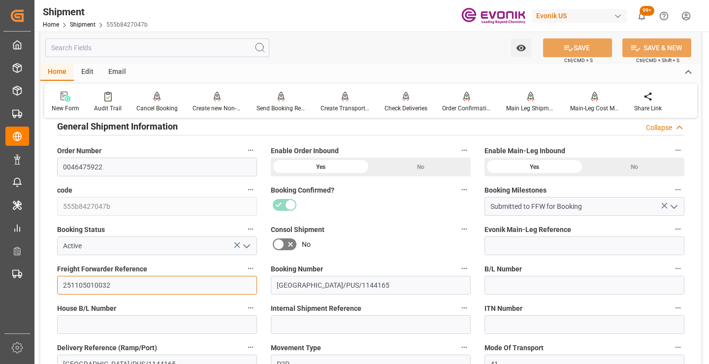
click at [97, 285] on input "251105010032" at bounding box center [157, 285] width 200 height 19
click at [187, 50] on input "text" at bounding box center [157, 47] width 224 height 19
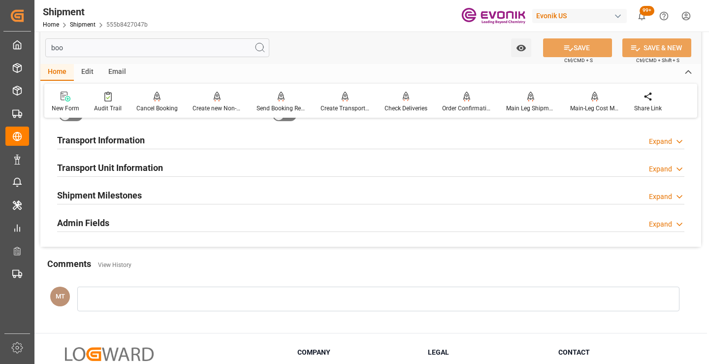
scroll to position [20, 0]
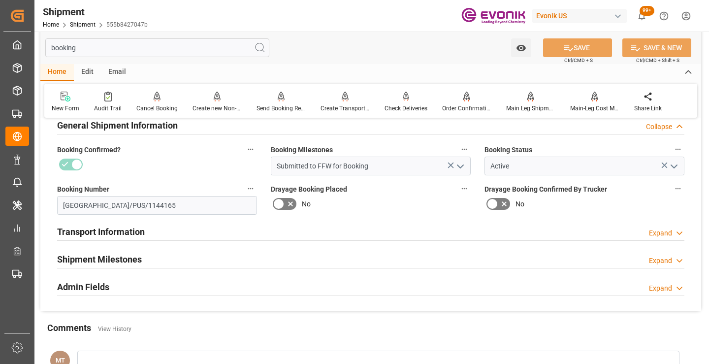
type input "booking"
click at [135, 256] on h2 "Shipment Milestones" at bounding box center [99, 258] width 85 height 13
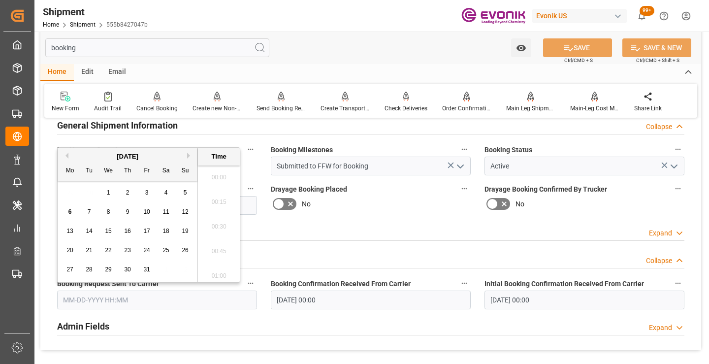
click at [173, 302] on input "text" at bounding box center [157, 299] width 200 height 19
click at [147, 190] on span "3" at bounding box center [146, 192] width 3 height 7
type input "10-03-2025 00:00"
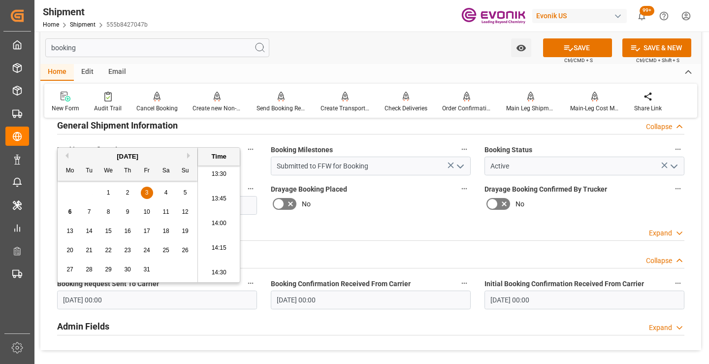
click at [321, 299] on input "10-03-2025 00:00" at bounding box center [371, 299] width 200 height 19
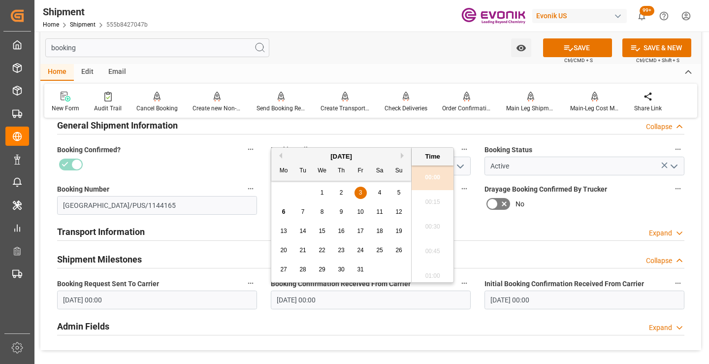
click at [284, 213] on span "6" at bounding box center [283, 211] width 3 height 7
type input "10-06-2025 00:00"
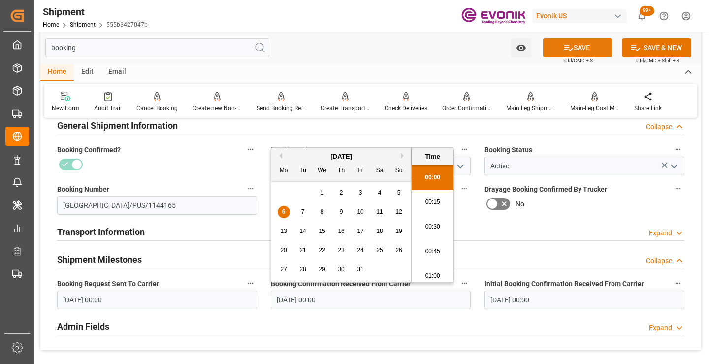
click at [570, 50] on icon at bounding box center [568, 48] width 10 height 10
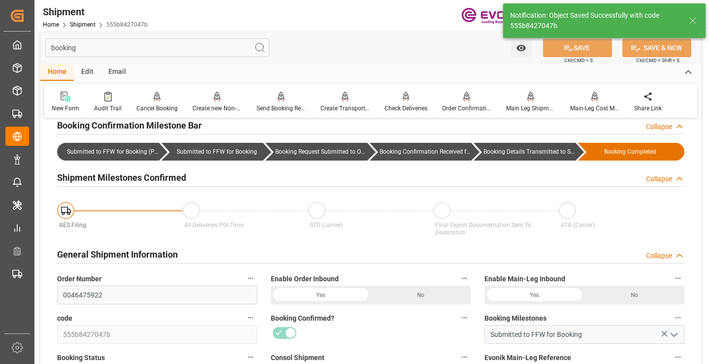
type input "Booking Details Transmitted to SAP"
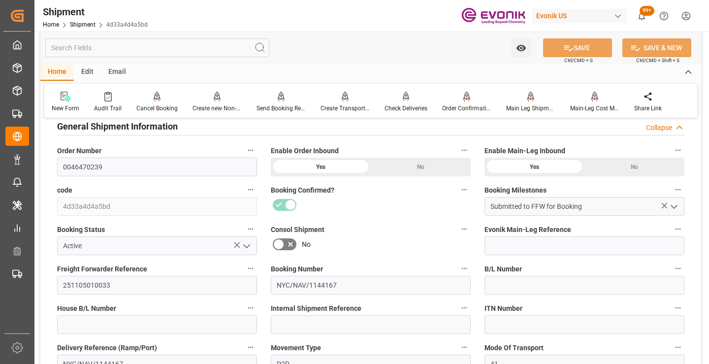
scroll to position [197, 0]
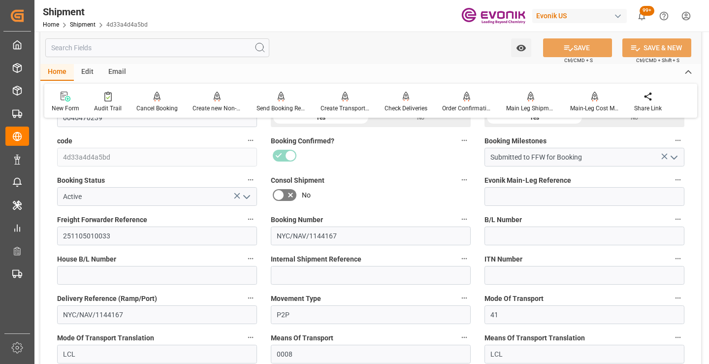
click at [94, 286] on div "House B/L Number" at bounding box center [157, 268] width 214 height 39
click at [96, 234] on input "251105010033" at bounding box center [157, 235] width 200 height 19
click at [202, 47] on input "text" at bounding box center [157, 47] width 224 height 19
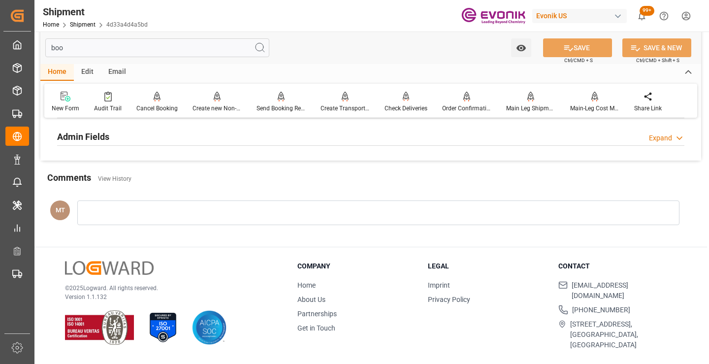
scroll to position [69, 0]
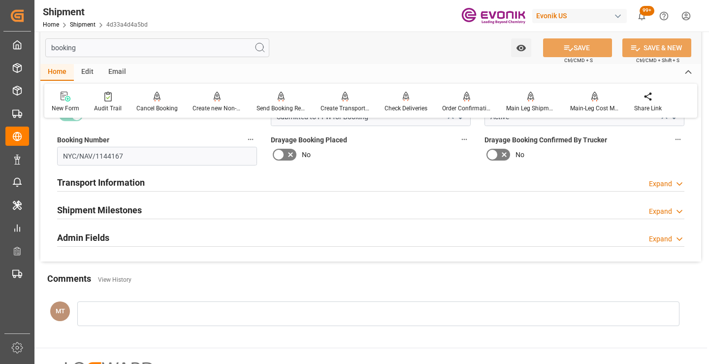
type input "booking"
click at [148, 214] on div "Shipment Milestones Expand" at bounding box center [370, 209] width 627 height 19
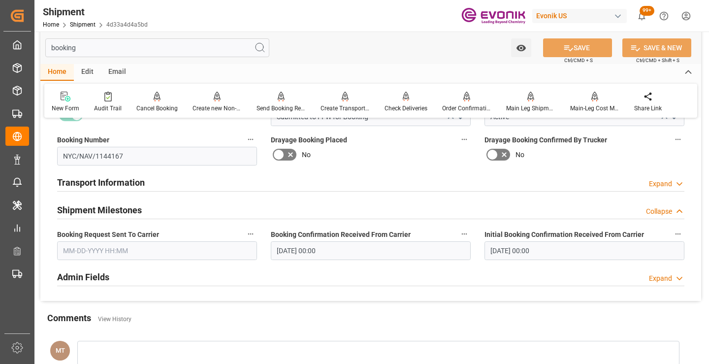
click at [159, 253] on input "text" at bounding box center [157, 250] width 200 height 19
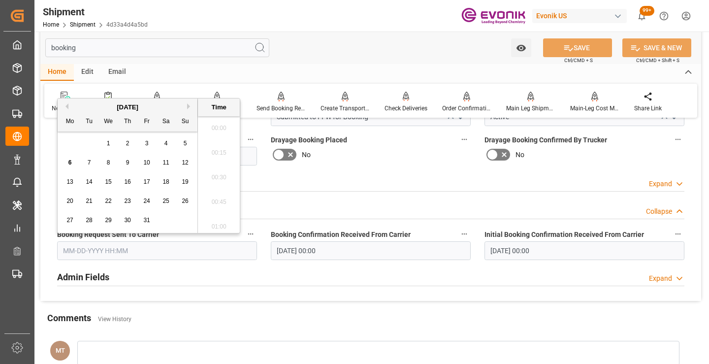
scroll to position [1332, 0]
click at [145, 146] on span "3" at bounding box center [146, 143] width 3 height 7
type input "[DATE] 00:00"
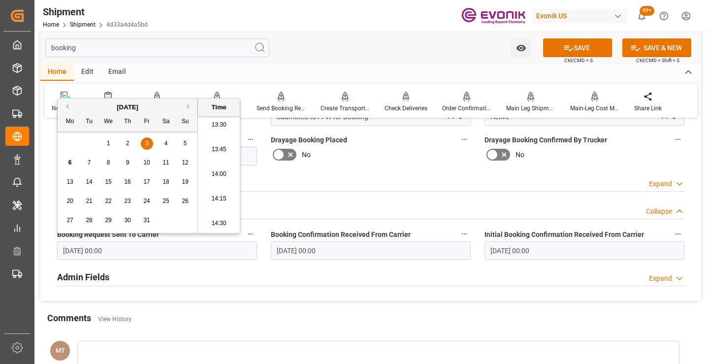
click at [314, 253] on input "[DATE] 00:00" at bounding box center [371, 250] width 200 height 19
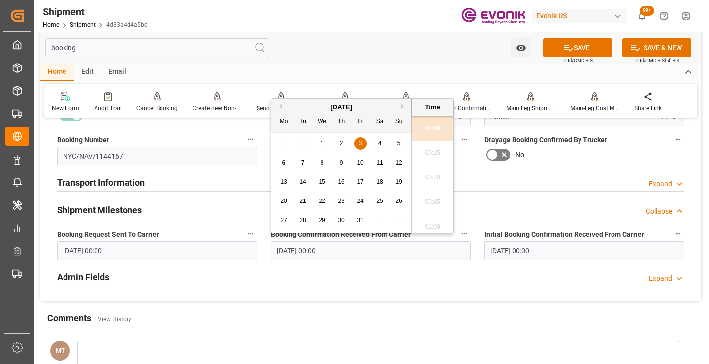
click at [283, 164] on span "6" at bounding box center [283, 162] width 3 height 7
type input "[DATE] 00:00"
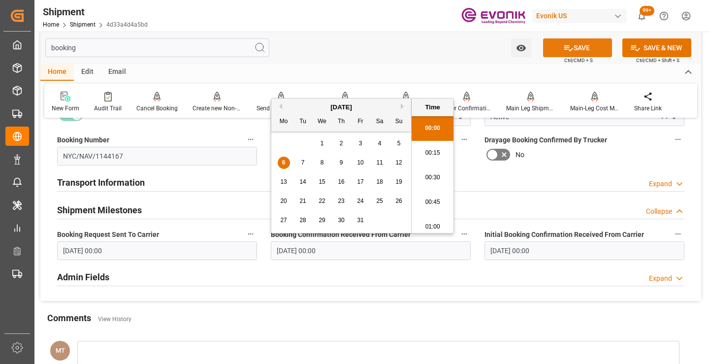
click at [585, 44] on button "SAVE" at bounding box center [577, 47] width 69 height 19
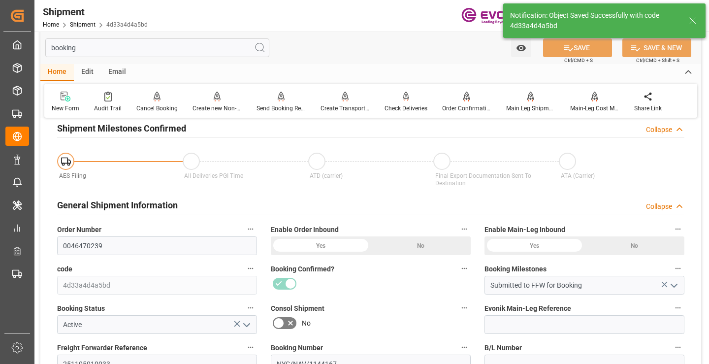
type input "Booking Details Transmitted to SAP"
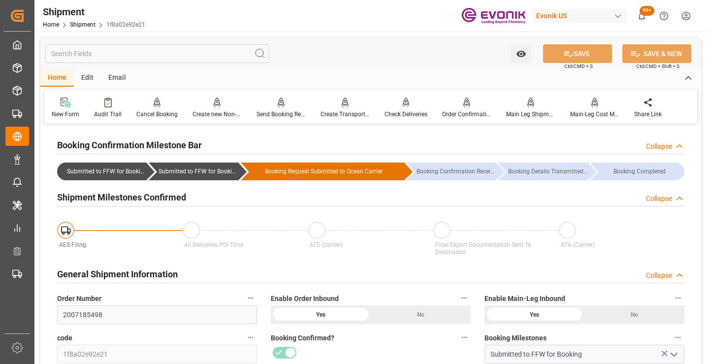
scroll to position [98, 0]
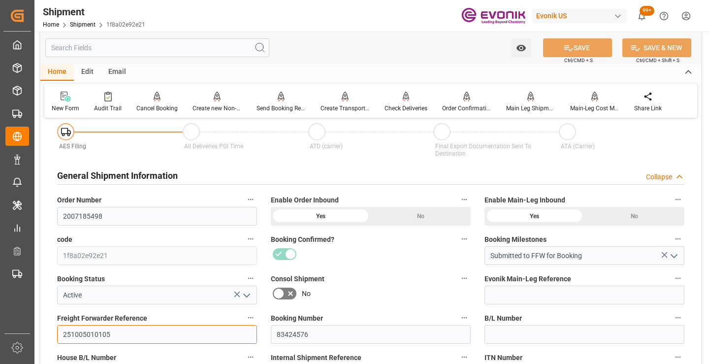
click at [98, 334] on input "251005010105" at bounding box center [157, 334] width 200 height 19
click at [181, 46] on input "text" at bounding box center [157, 47] width 224 height 19
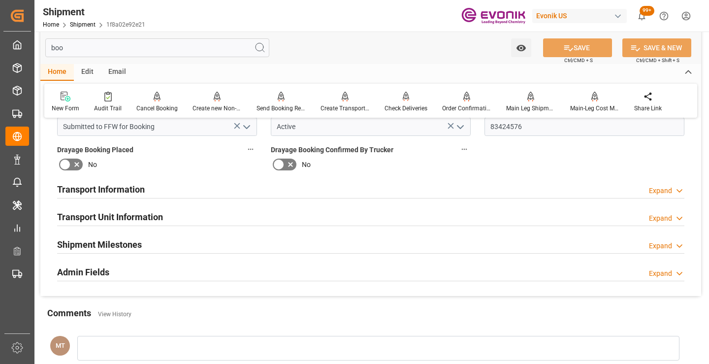
scroll to position [0, 0]
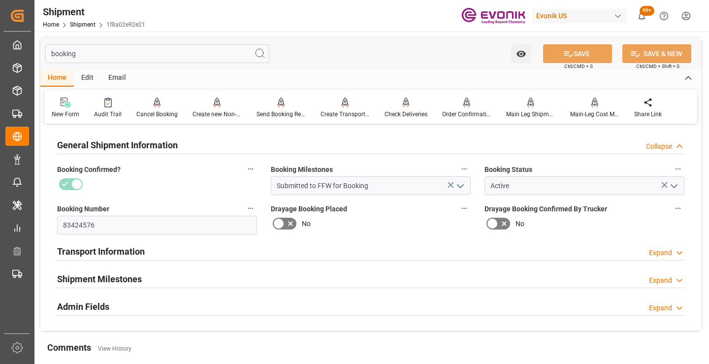
type input "booking"
click at [132, 276] on h2 "Shipment Milestones" at bounding box center [99, 278] width 85 height 13
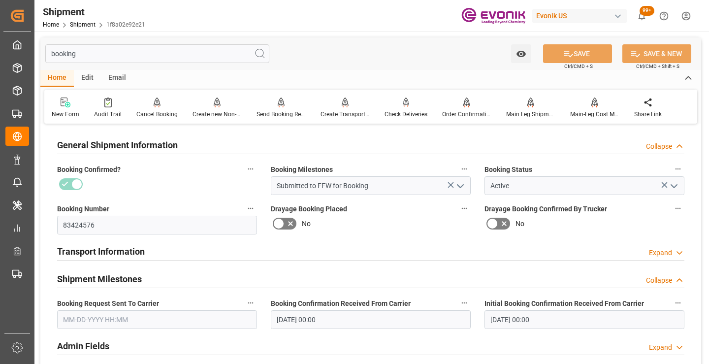
click at [168, 310] on label "Booking Request Sent To Carrier" at bounding box center [157, 303] width 200 height 14
click at [244, 309] on button "Booking Request Sent To Carrier" at bounding box center [250, 302] width 13 height 13
click at [170, 321] on div at bounding box center [354, 182] width 709 height 364
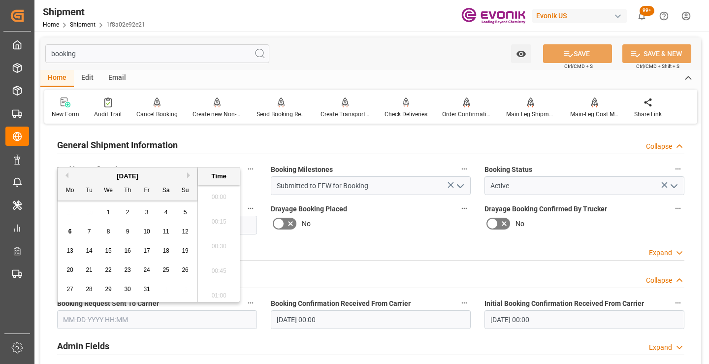
click at [107, 318] on input "text" at bounding box center [157, 319] width 200 height 19
click at [148, 215] on span "3" at bounding box center [146, 212] width 3 height 7
type input "[DATE] 00:00"
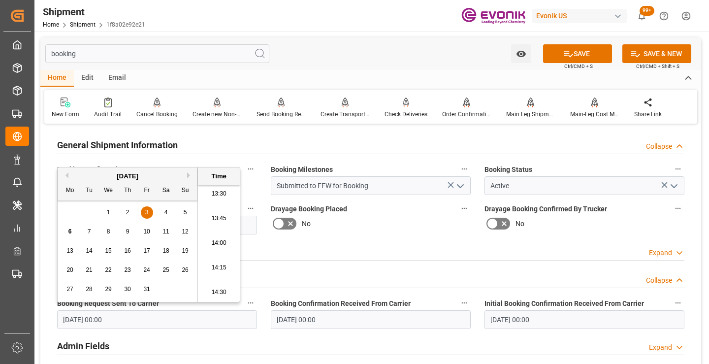
click at [375, 314] on input "[DATE] 00:00" at bounding box center [371, 319] width 200 height 19
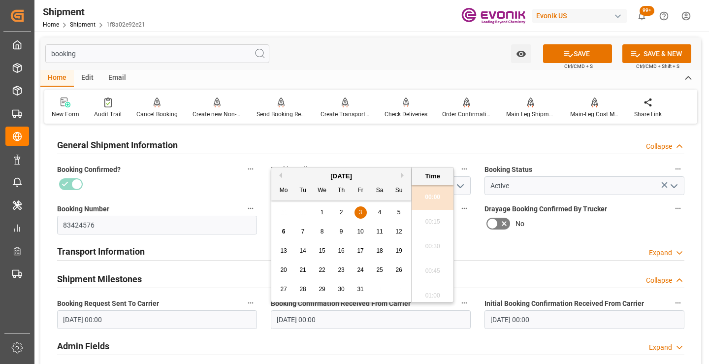
click at [286, 231] on div "6" at bounding box center [284, 232] width 12 height 12
type input "[DATE] 00:00"
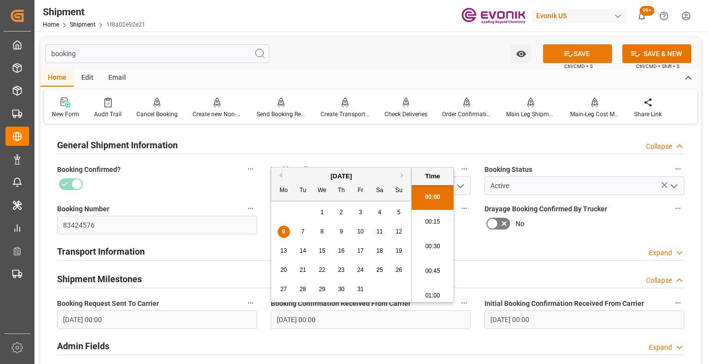
click at [552, 58] on button "SAVE" at bounding box center [577, 53] width 69 height 19
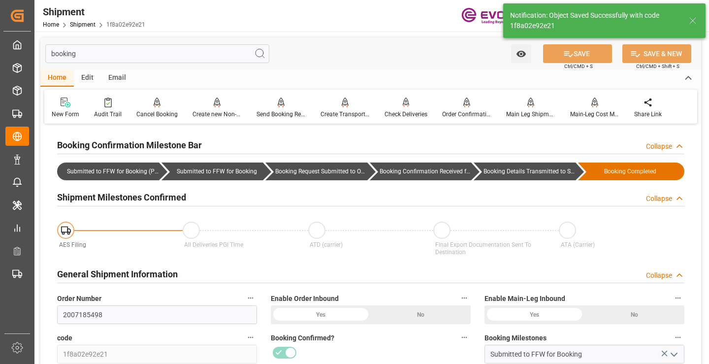
type input "Booking Details Transmitted to SAP"
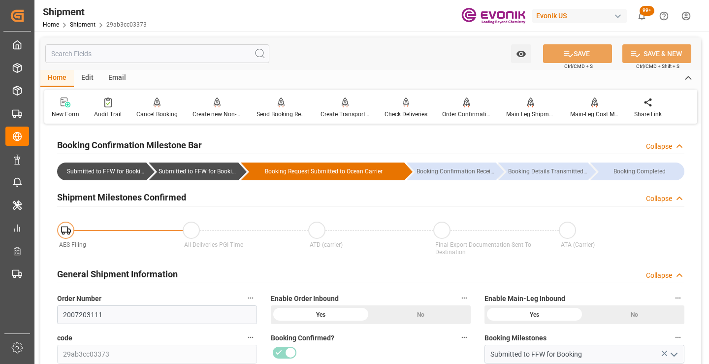
scroll to position [98, 0]
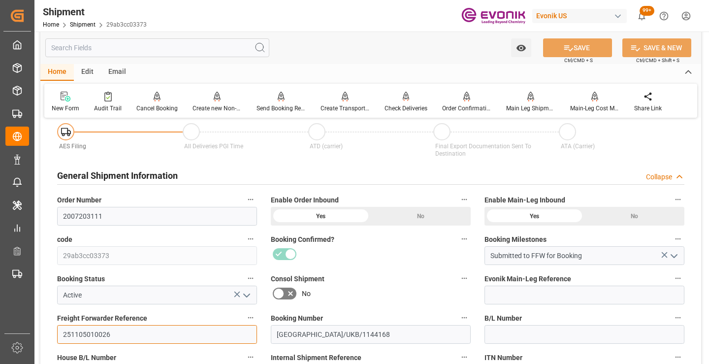
click at [89, 335] on input "251105010026" at bounding box center [157, 334] width 200 height 19
click at [180, 50] on input "text" at bounding box center [157, 47] width 224 height 19
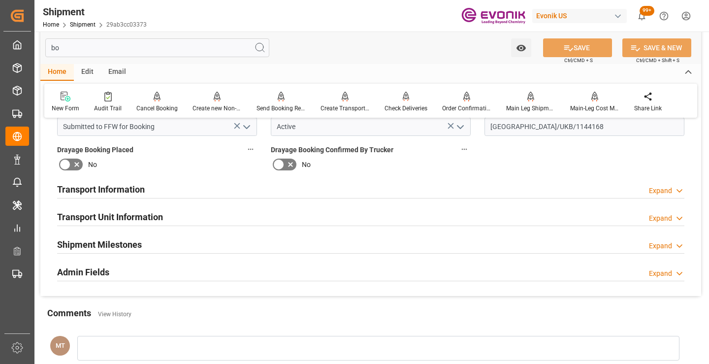
scroll to position [0, 0]
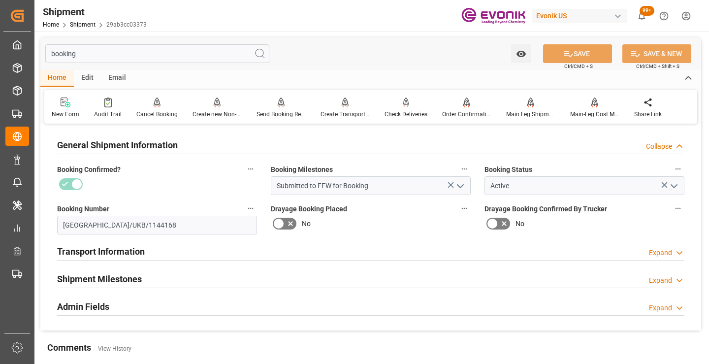
type input "booking"
click at [132, 281] on h2 "Shipment Milestones" at bounding box center [99, 278] width 85 height 13
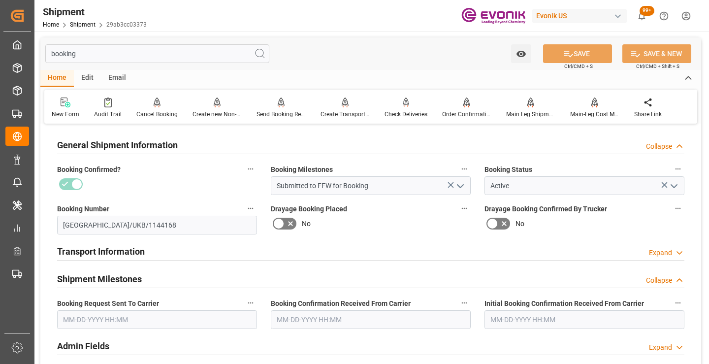
click at [167, 316] on input "text" at bounding box center [157, 319] width 200 height 19
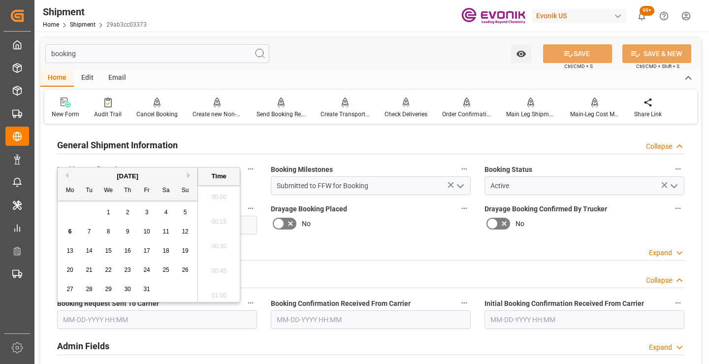
scroll to position [1357, 0]
click at [145, 215] on span "3" at bounding box center [146, 212] width 3 height 7
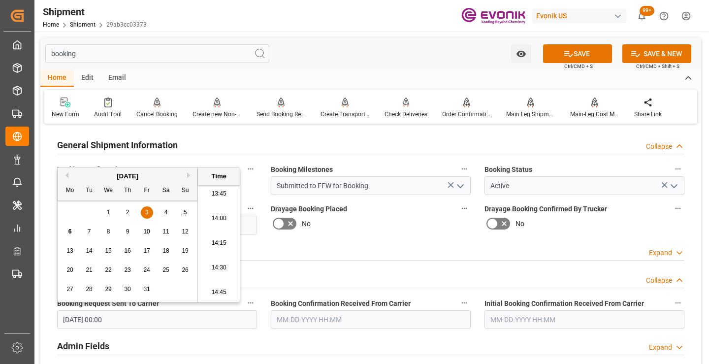
type input "10-03-2025 00:00"
click at [320, 319] on input "text" at bounding box center [371, 319] width 200 height 19
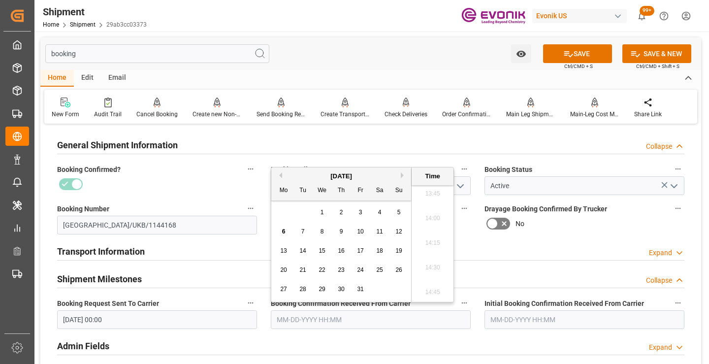
click at [361, 213] on span "3" at bounding box center [360, 212] width 3 height 7
type input "[DATE] 00:00"
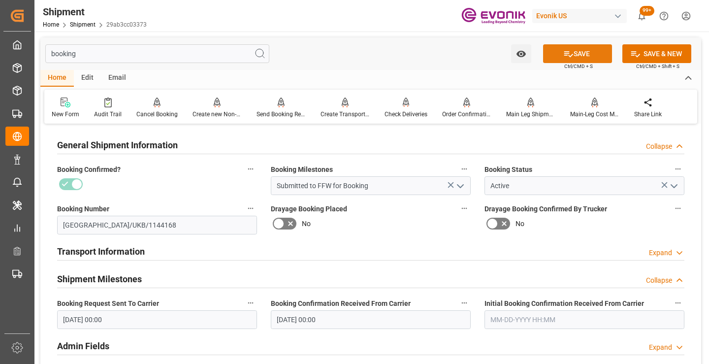
click at [563, 50] on icon at bounding box center [568, 54] width 10 height 10
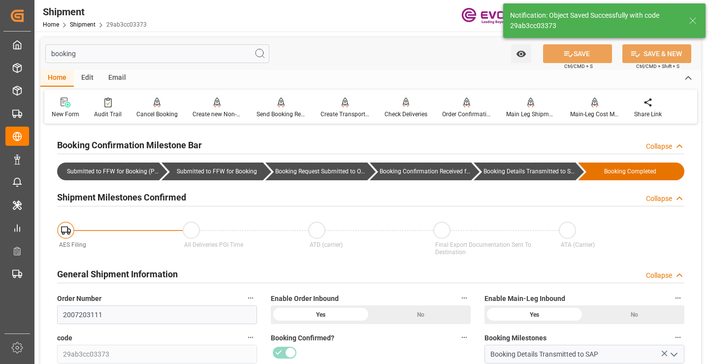
type input "Booking Details Transmitted to SAP"
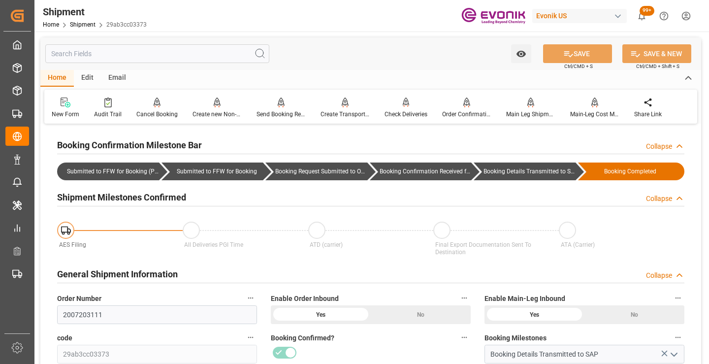
scroll to position [148, 0]
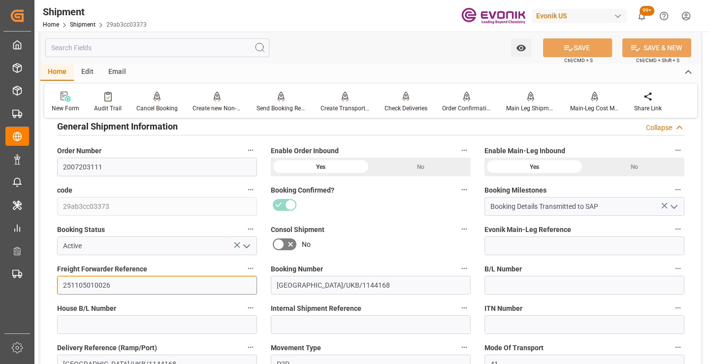
click at [98, 282] on input "251105010026" at bounding box center [157, 285] width 200 height 19
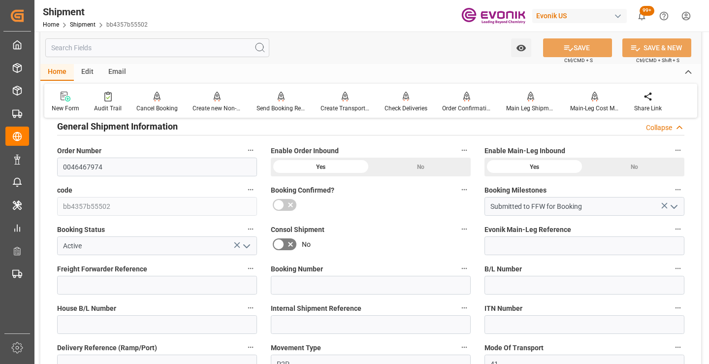
scroll to position [98, 0]
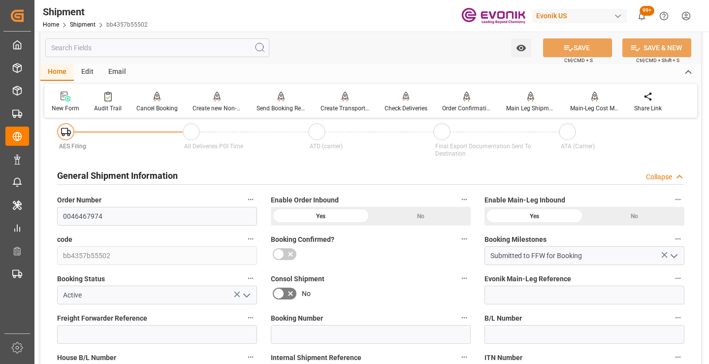
click at [175, 48] on input "text" at bounding box center [157, 47] width 224 height 19
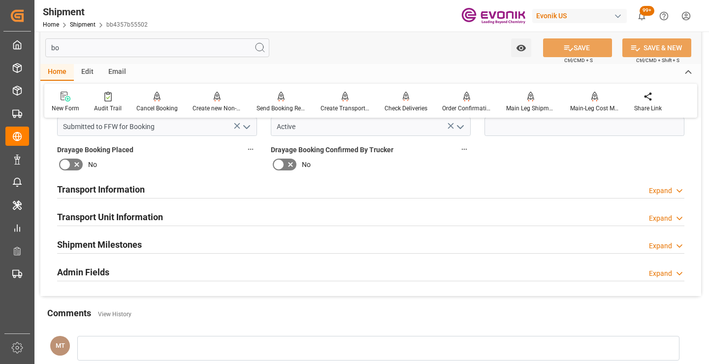
scroll to position [0, 0]
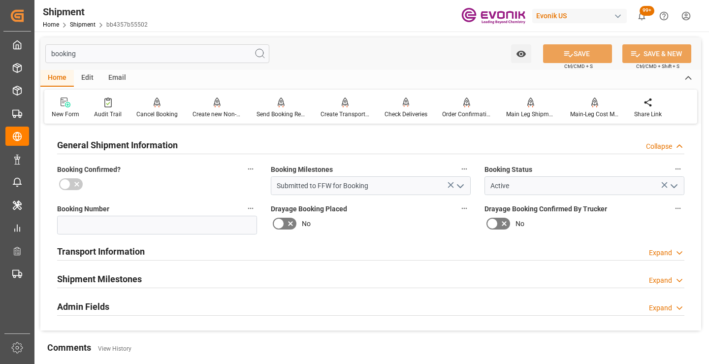
type input "booking"
click at [142, 275] on div "Shipment Milestones Expand" at bounding box center [370, 278] width 627 height 19
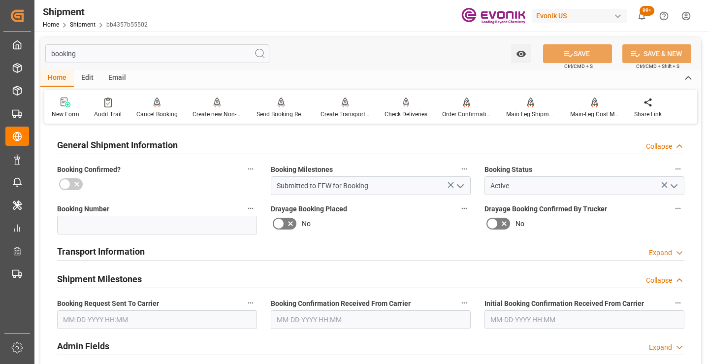
click at [114, 317] on input "text" at bounding box center [157, 319] width 200 height 19
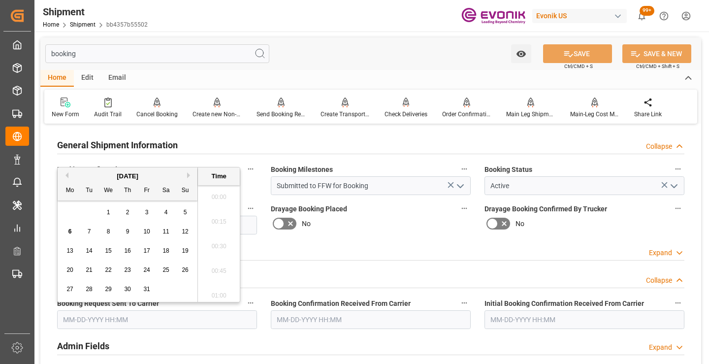
scroll to position [1357, 0]
click at [188, 210] on div "5" at bounding box center [185, 213] width 12 height 12
type input "[DATE] 00:00"
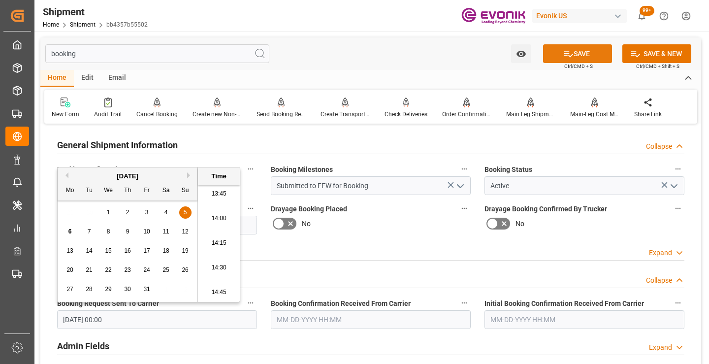
click at [581, 58] on button "SAVE" at bounding box center [577, 53] width 69 height 19
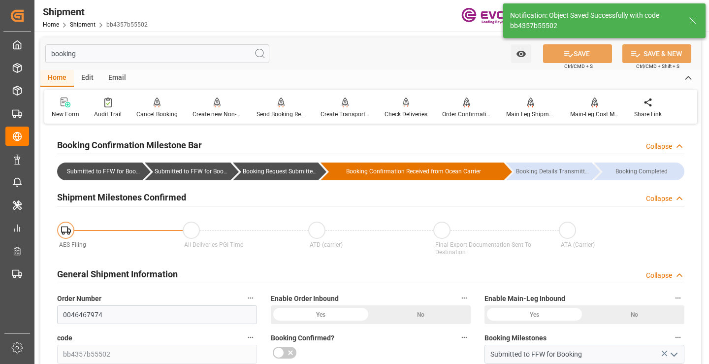
type input "Booking Request Submitted to Ocean Carrier"
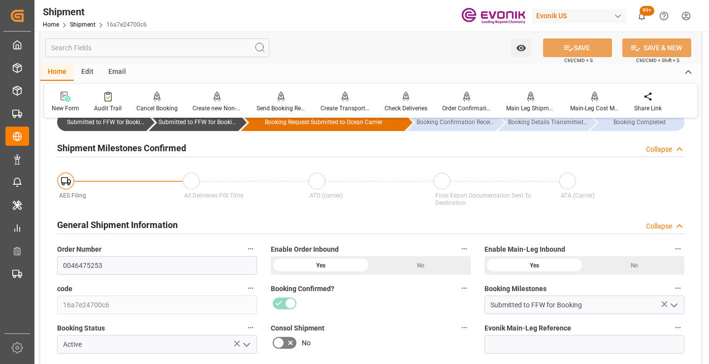
scroll to position [98, 0]
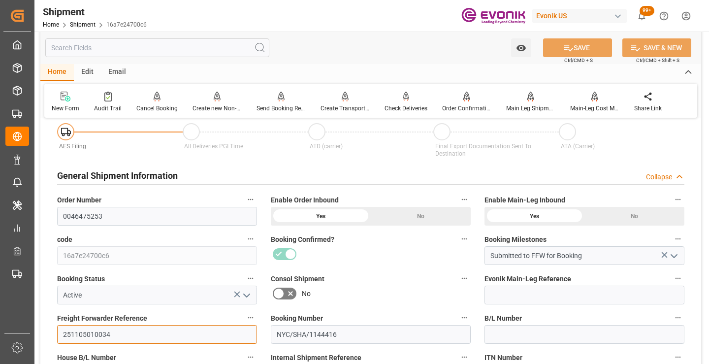
click at [84, 334] on input "251105010034" at bounding box center [157, 334] width 200 height 19
click at [167, 46] on input "text" at bounding box center [157, 47] width 224 height 19
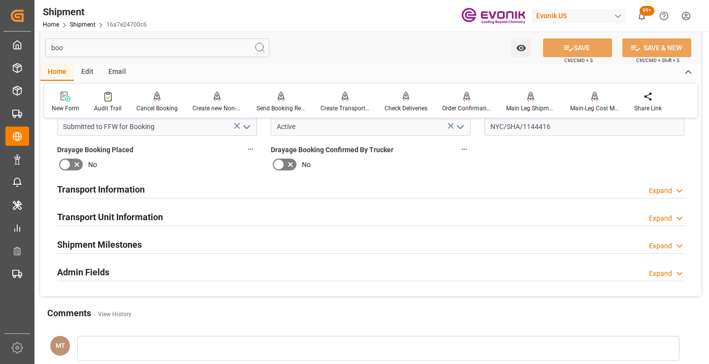
scroll to position [0, 0]
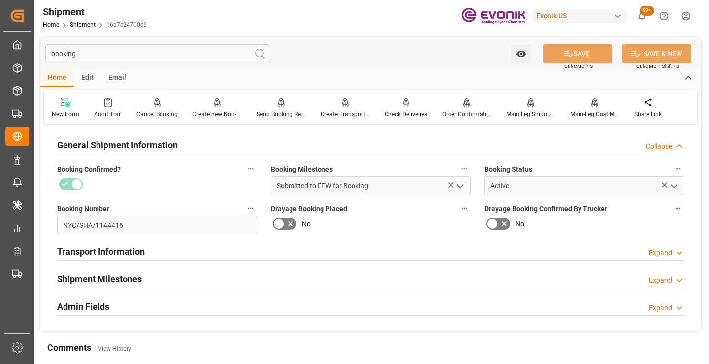
type input "booking"
click at [136, 277] on h2 "Shipment Milestones" at bounding box center [99, 278] width 85 height 13
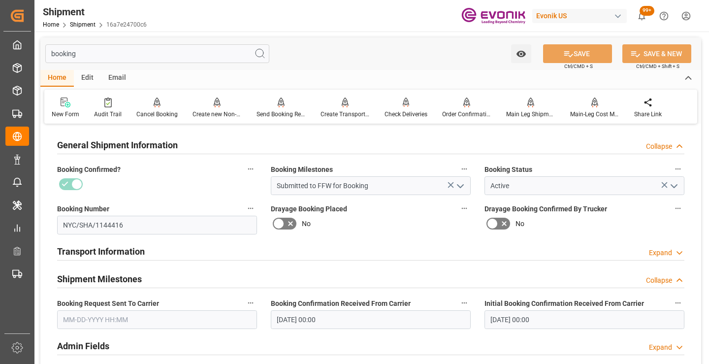
click at [173, 321] on input "text" at bounding box center [157, 319] width 200 height 19
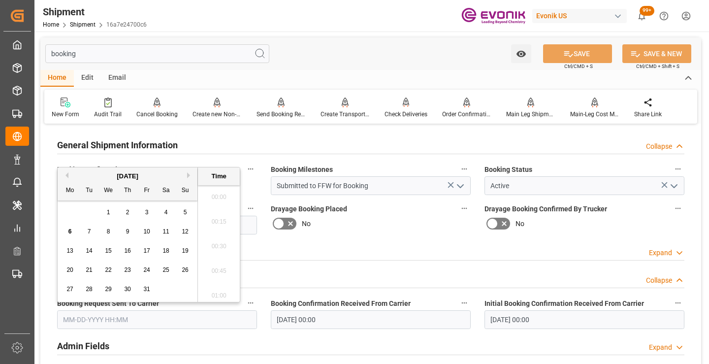
scroll to position [1357, 0]
drag, startPoint x: 186, startPoint y: 210, endPoint x: 194, endPoint y: 212, distance: 8.2
click at [186, 210] on span "5" at bounding box center [185, 212] width 3 height 7
type input "10-05-2025 00:00"
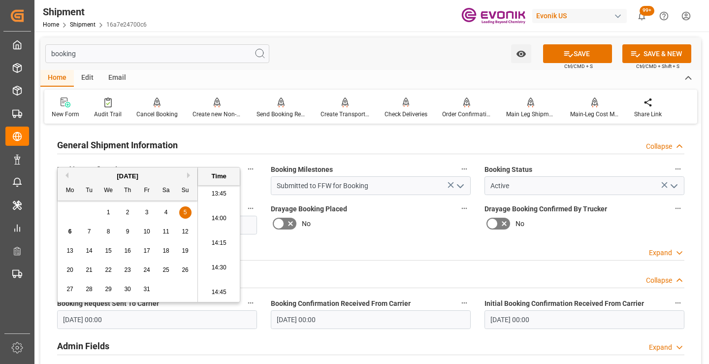
click at [363, 326] on input "10-03-2025 00:00" at bounding box center [371, 319] width 200 height 19
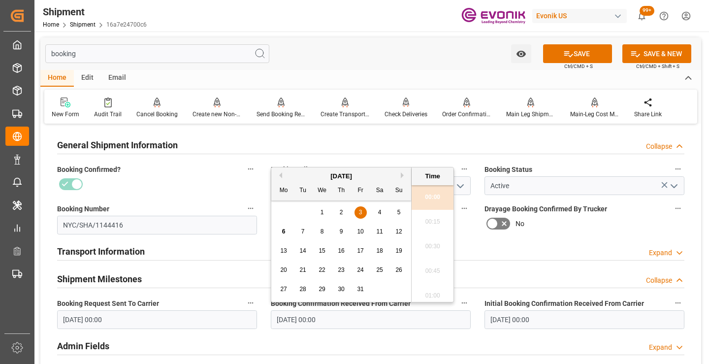
click at [283, 231] on span "6" at bounding box center [283, 231] width 3 height 7
type input "[DATE] 00:00"
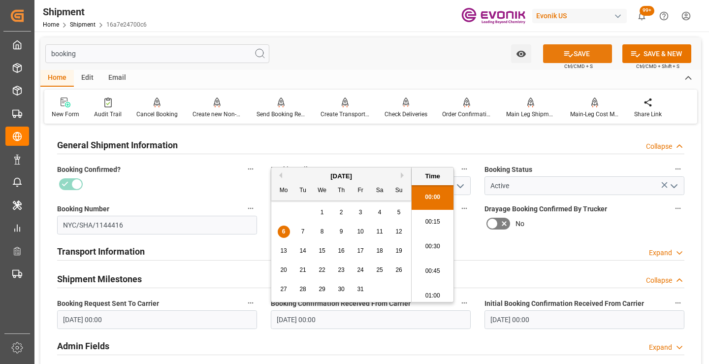
click at [563, 54] on icon at bounding box center [568, 54] width 10 height 10
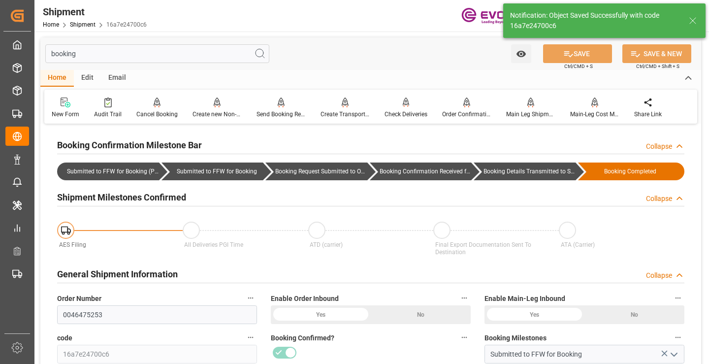
type input "Booking Details Transmitted to SAP"
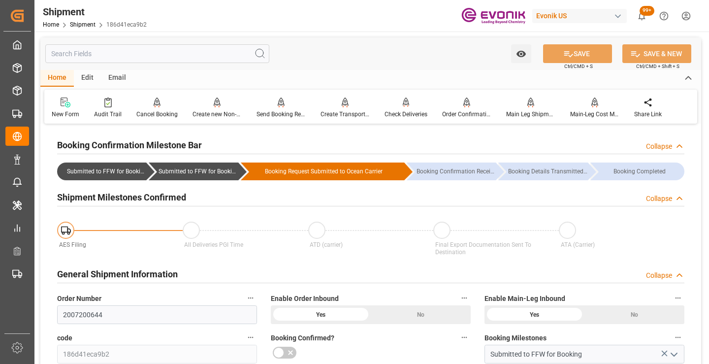
scroll to position [98, 0]
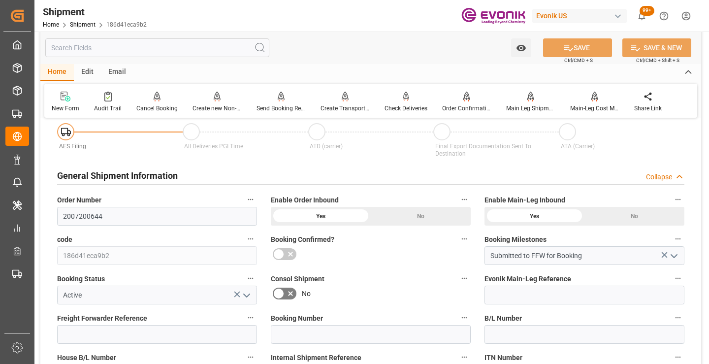
click at [190, 48] on input "text" at bounding box center [157, 47] width 224 height 19
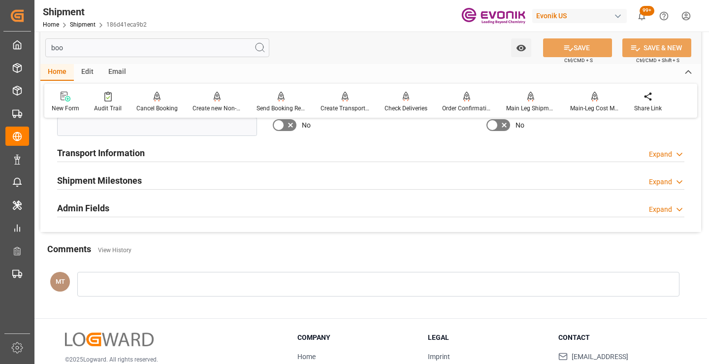
scroll to position [0, 0]
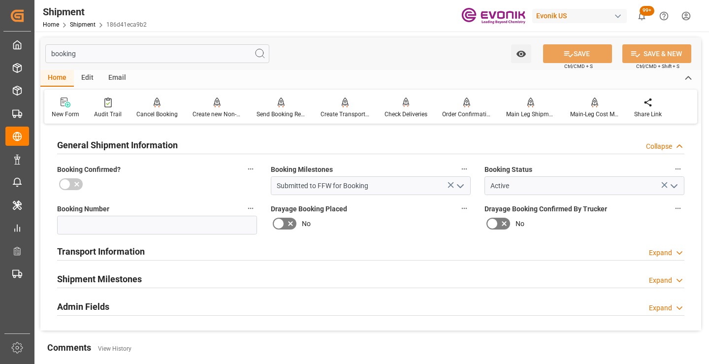
type input "booking"
click at [127, 281] on h2 "Shipment Milestones" at bounding box center [99, 278] width 85 height 13
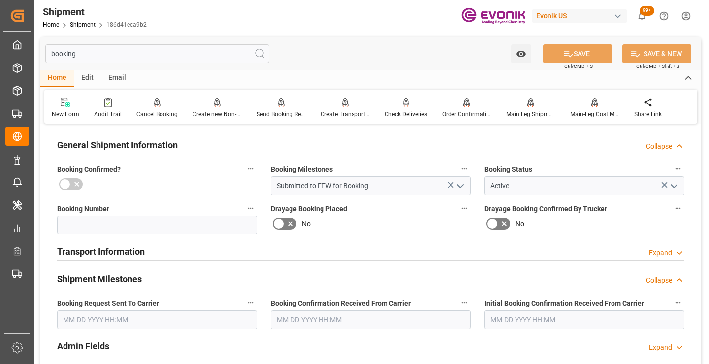
click at [168, 317] on input "text" at bounding box center [157, 319] width 200 height 19
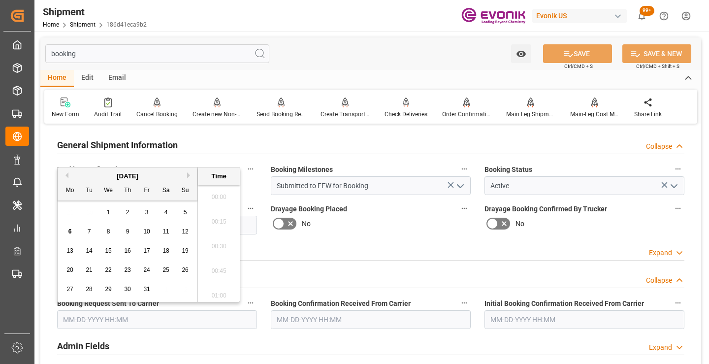
scroll to position [1357, 0]
click at [69, 233] on span "6" at bounding box center [69, 231] width 3 height 7
type input "[DATE] 00:00"
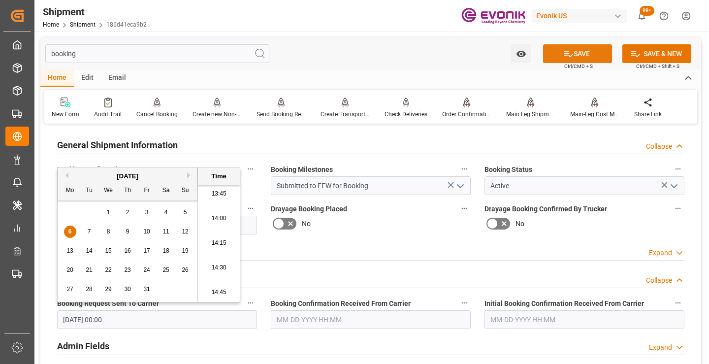
click at [589, 57] on button "SAVE" at bounding box center [577, 53] width 69 height 19
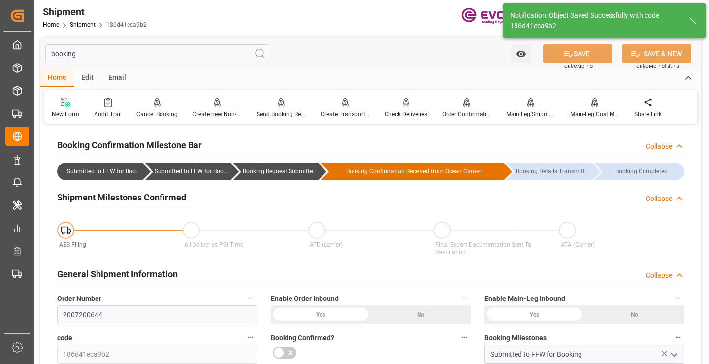
type input "Booking Request Submitted to Ocean Carrier"
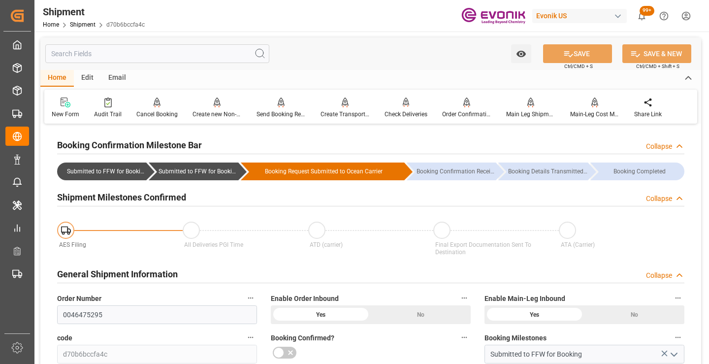
scroll to position [148, 0]
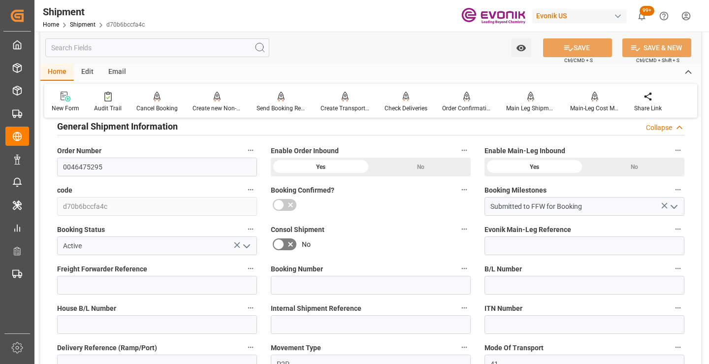
click at [212, 45] on input "text" at bounding box center [157, 47] width 224 height 19
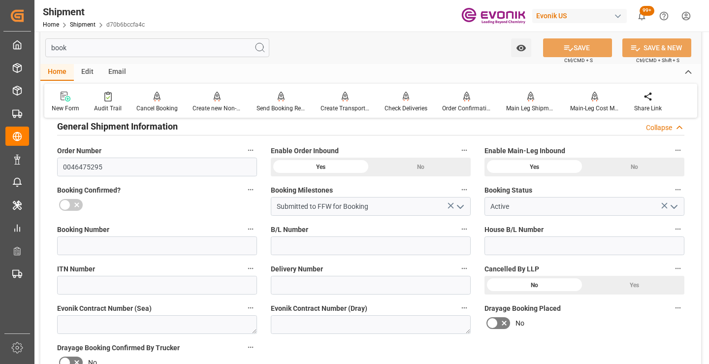
scroll to position [20, 0]
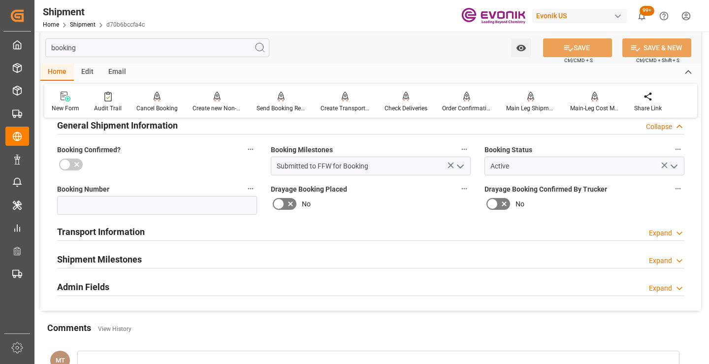
type input "booking"
click at [127, 262] on h2 "Shipment Milestones" at bounding box center [99, 258] width 85 height 13
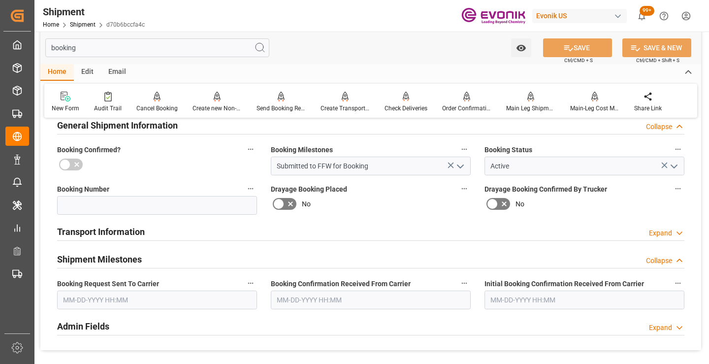
click at [157, 296] on input "text" at bounding box center [157, 299] width 200 height 19
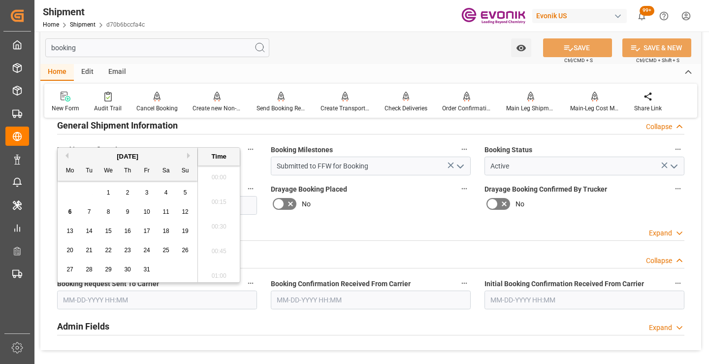
scroll to position [1357, 0]
click at [70, 212] on span "6" at bounding box center [69, 211] width 3 height 7
type input "[DATE] 00:00"
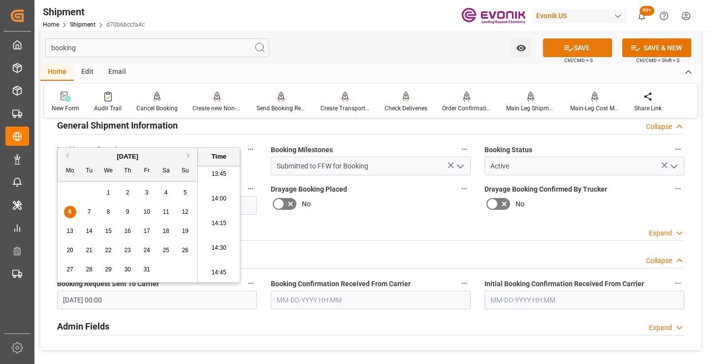
click at [560, 48] on button "SAVE" at bounding box center [577, 47] width 69 height 19
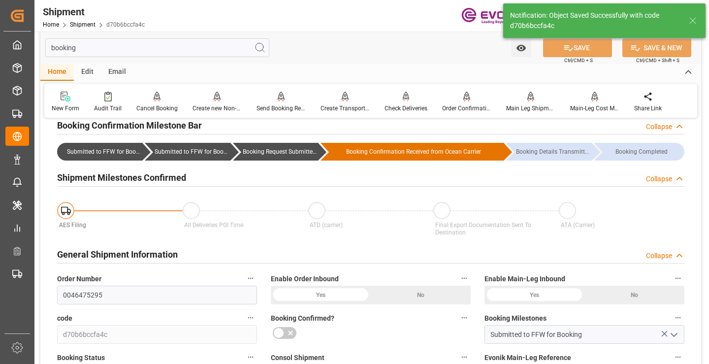
type input "Booking Request Submitted to Ocean Carrier"
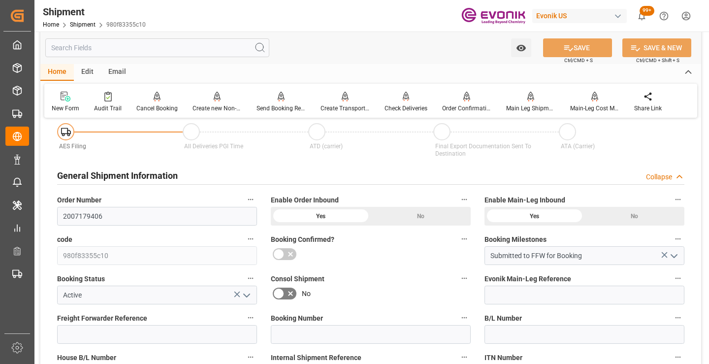
scroll to position [148, 0]
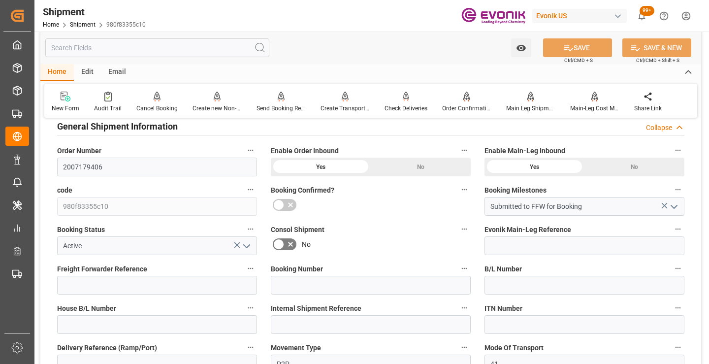
click at [172, 47] on input "text" at bounding box center [157, 47] width 224 height 19
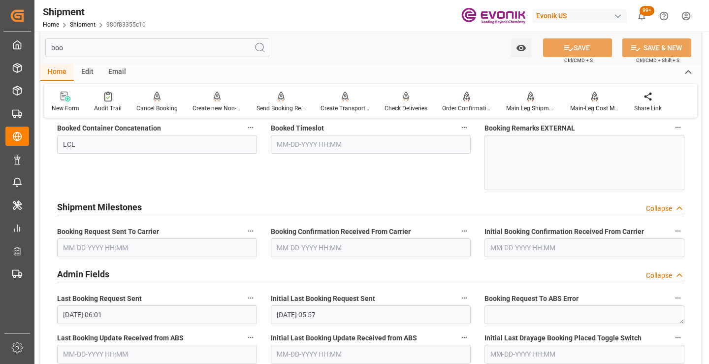
scroll to position [20, 0]
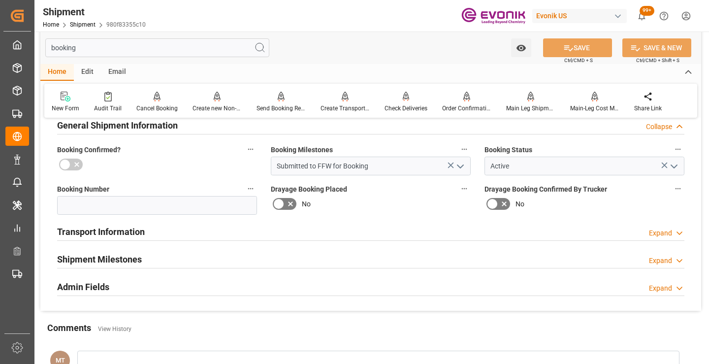
type input "booking"
click at [135, 261] on h2 "Shipment Milestones" at bounding box center [99, 258] width 85 height 13
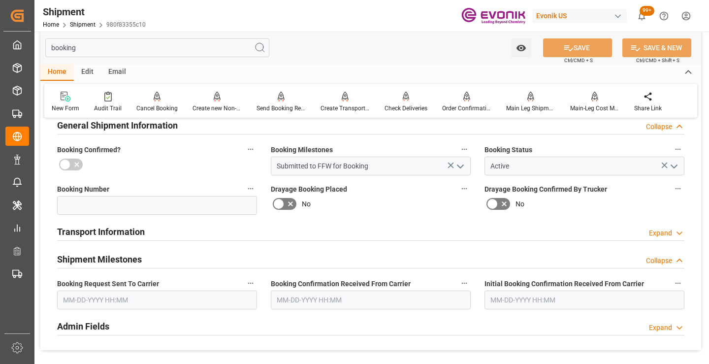
click at [144, 299] on input "text" at bounding box center [157, 299] width 200 height 19
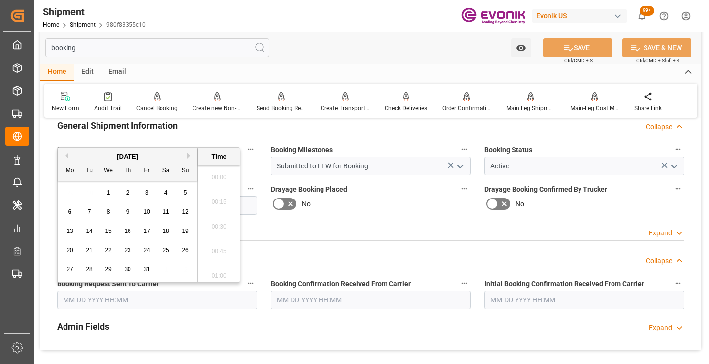
scroll to position [1357, 0]
click at [70, 208] on span "6" at bounding box center [69, 211] width 3 height 7
type input "[DATE] 00:00"
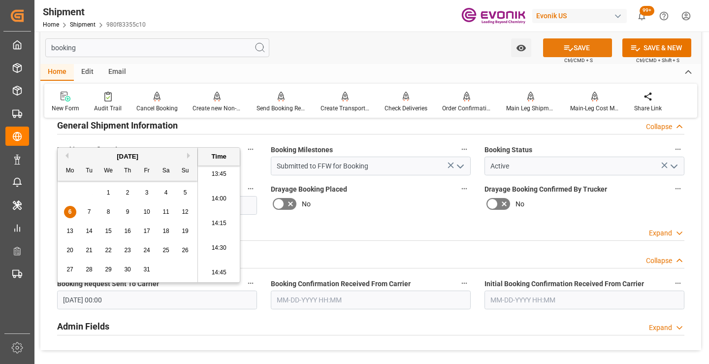
click at [583, 45] on button "SAVE" at bounding box center [577, 47] width 69 height 19
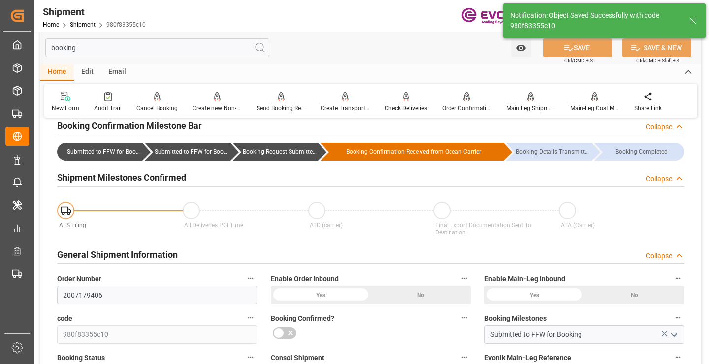
type input "Booking Request Submitted to Ocean Carrier"
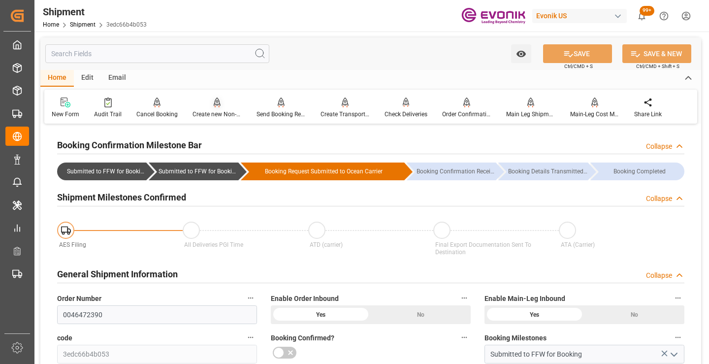
scroll to position [98, 0]
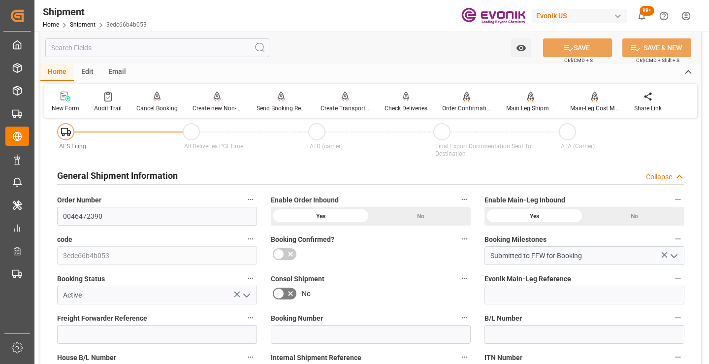
click at [191, 44] on input "text" at bounding box center [157, 47] width 224 height 19
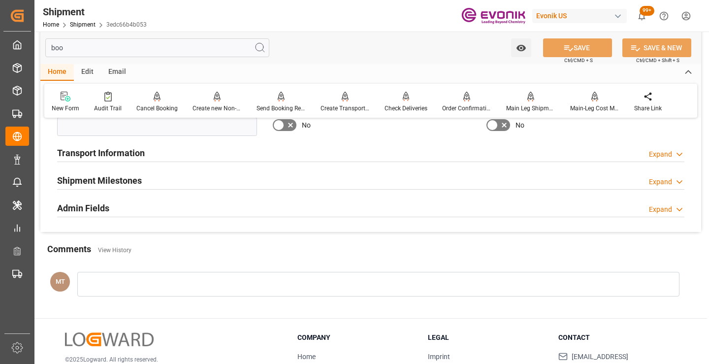
scroll to position [0, 0]
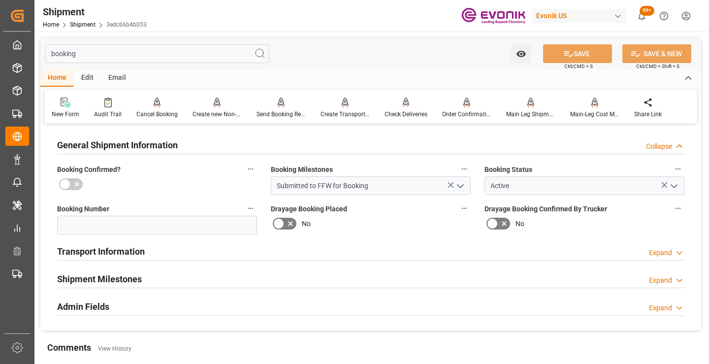
type input "booking"
click at [121, 277] on h2 "Shipment Milestones" at bounding box center [99, 278] width 85 height 13
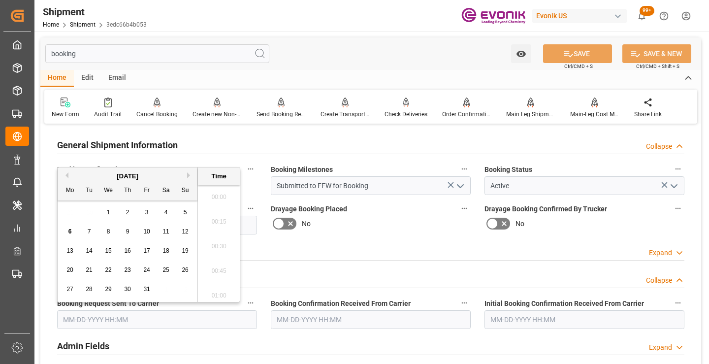
click at [157, 316] on input "text" at bounding box center [157, 319] width 200 height 19
click at [68, 228] on span "6" at bounding box center [69, 231] width 3 height 7
type input "[DATE] 00:00"
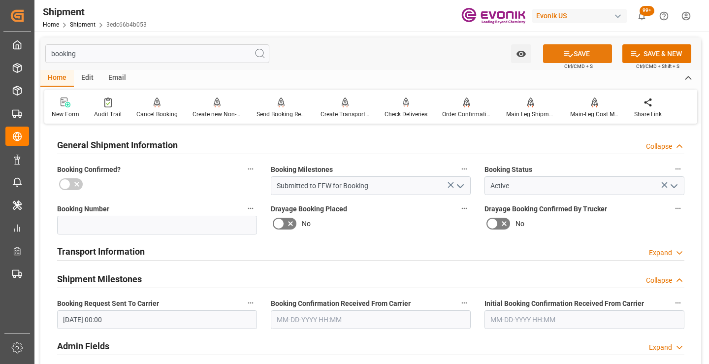
click at [592, 48] on button "SAVE" at bounding box center [577, 53] width 69 height 19
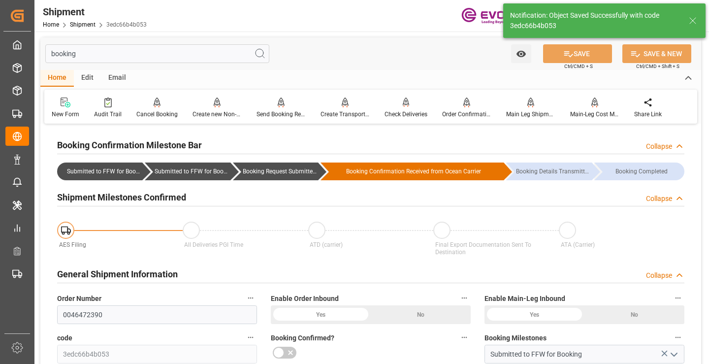
type input "Booking Request Submitted to Ocean Carrier"
